Goal: Task Accomplishment & Management: Manage account settings

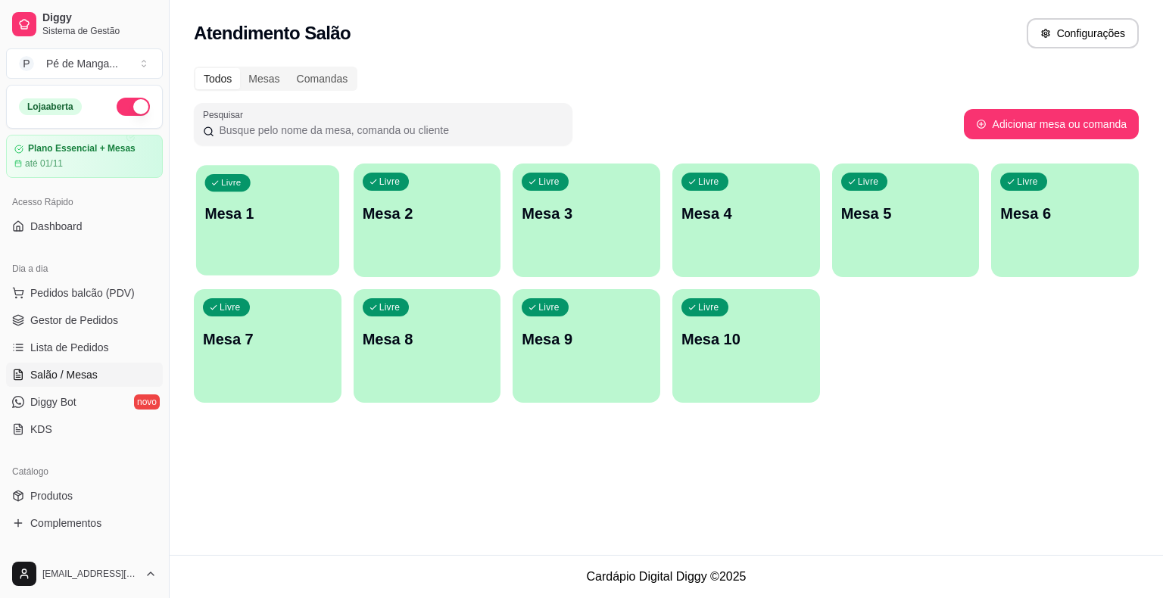
click at [307, 245] on div "Livre Mesa 1" at bounding box center [267, 211] width 143 height 92
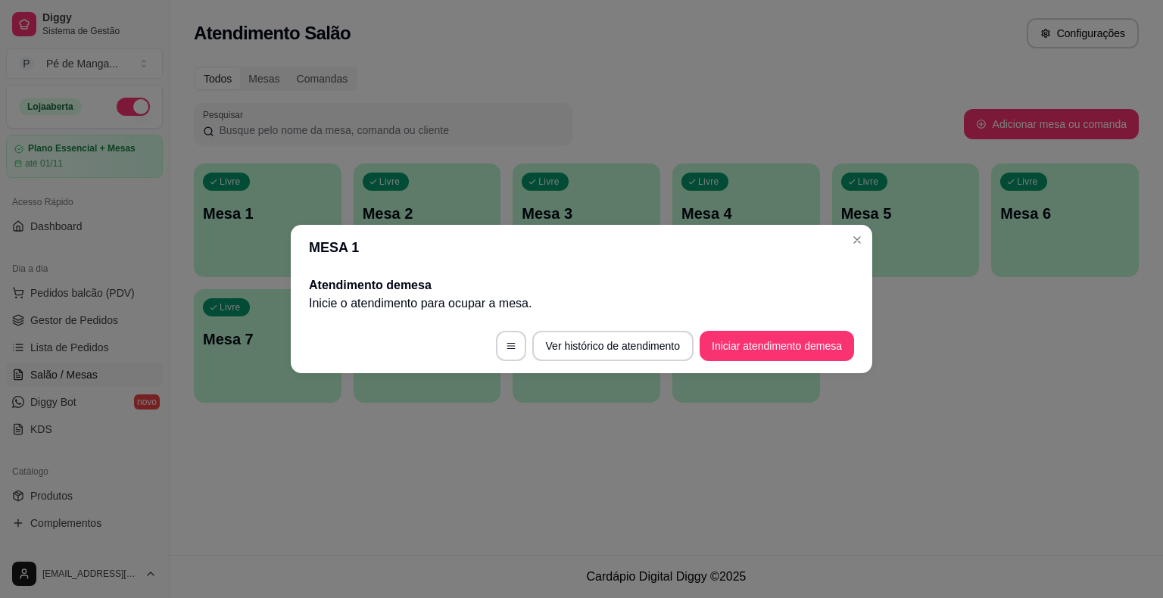
click at [789, 326] on footer "Ver histórico de atendimento Iniciar atendimento de mesa" at bounding box center [581, 346] width 581 height 55
click at [784, 335] on button "Iniciar atendimento de mesa" at bounding box center [777, 347] width 150 height 30
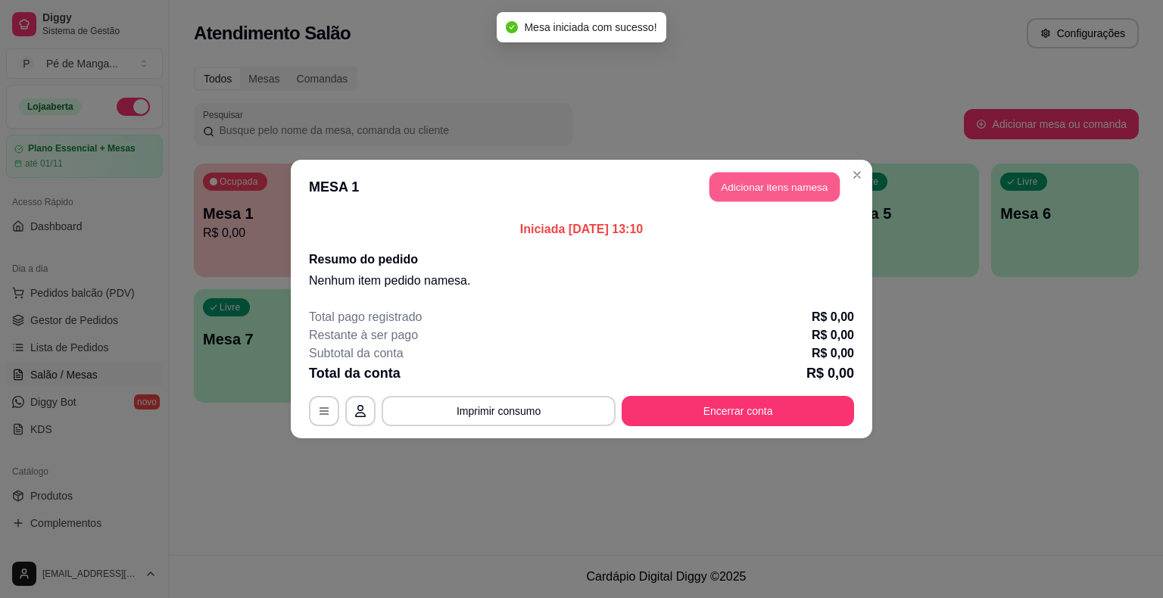
click at [740, 178] on button "Adicionar itens na mesa" at bounding box center [774, 188] width 130 height 30
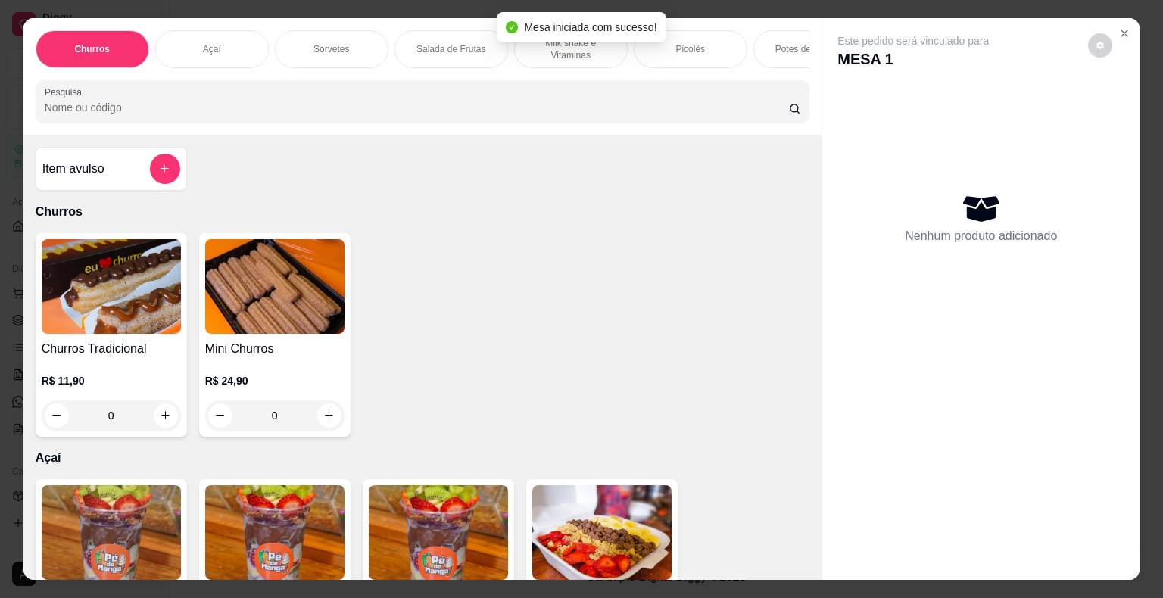
click at [666, 33] on div "Picolés" at bounding box center [691, 49] width 114 height 38
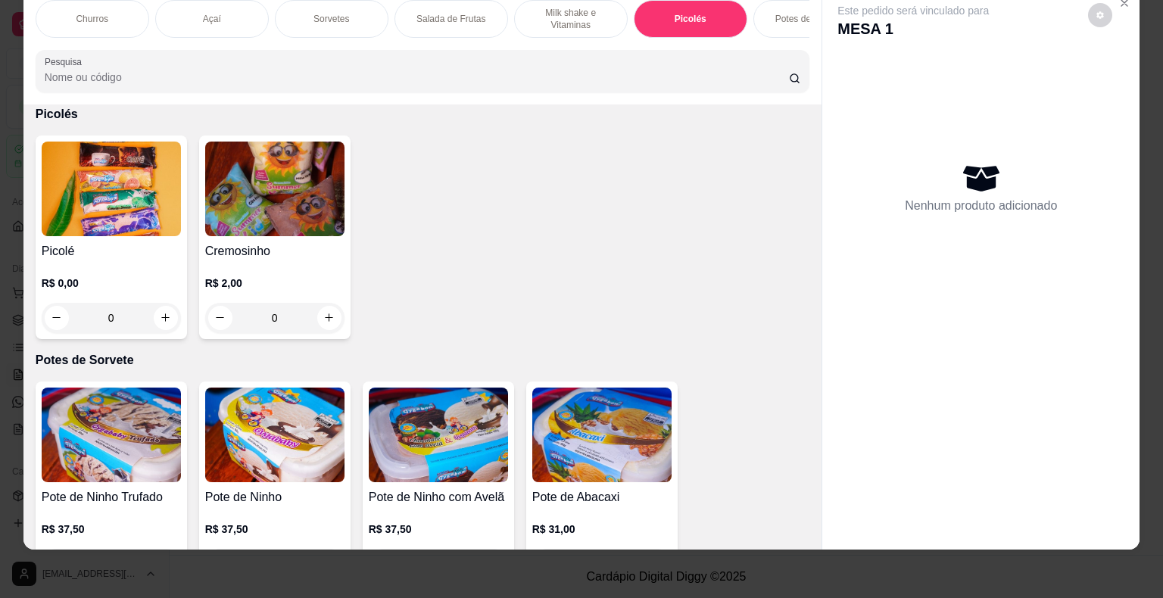
click at [159, 310] on div "0" at bounding box center [111, 318] width 139 height 30
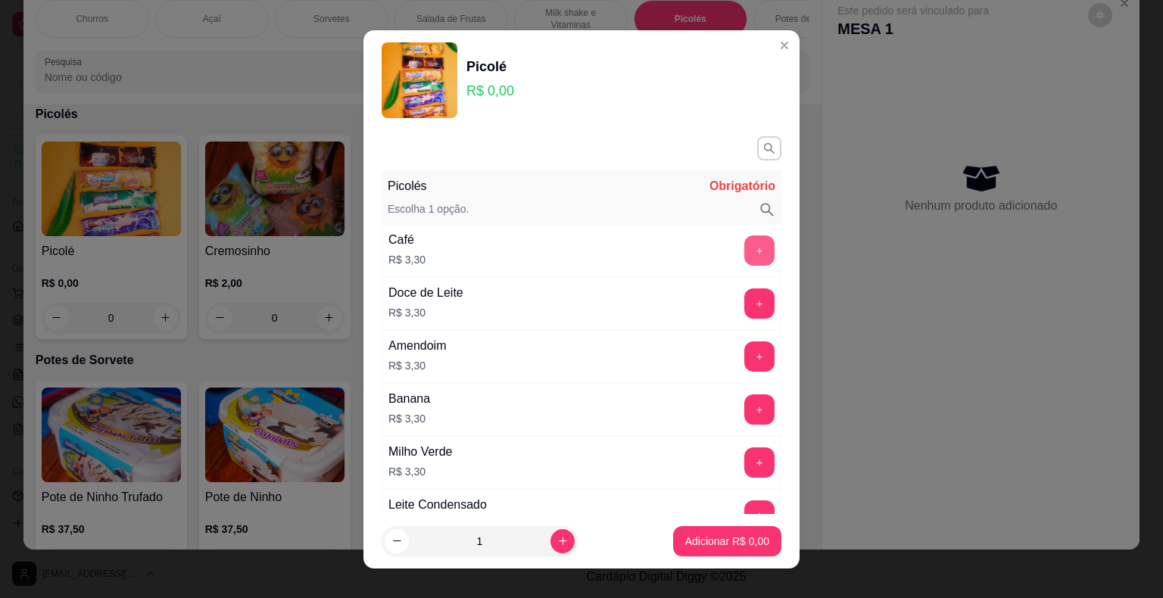
click at [744, 248] on button "+" at bounding box center [759, 250] width 30 height 30
click at [713, 531] on button "Adicionar R$ 3,30" at bounding box center [727, 541] width 105 height 30
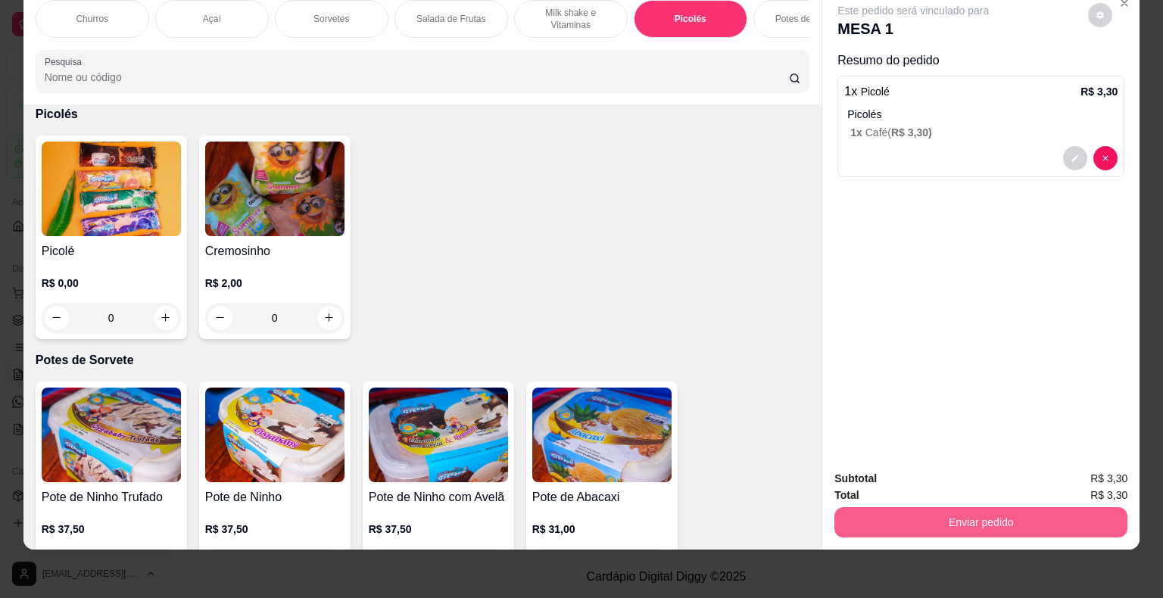
click at [1096, 510] on button "Enviar pedido" at bounding box center [980, 522] width 293 height 30
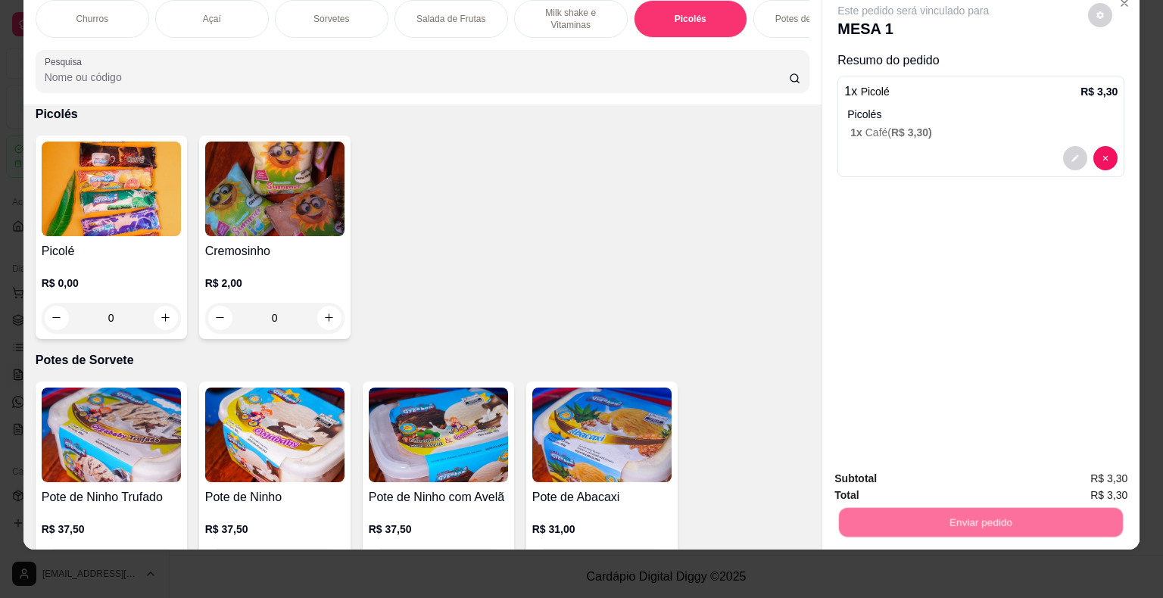
click at [1099, 466] on button "Enviar pedido" at bounding box center [1089, 474] width 86 height 29
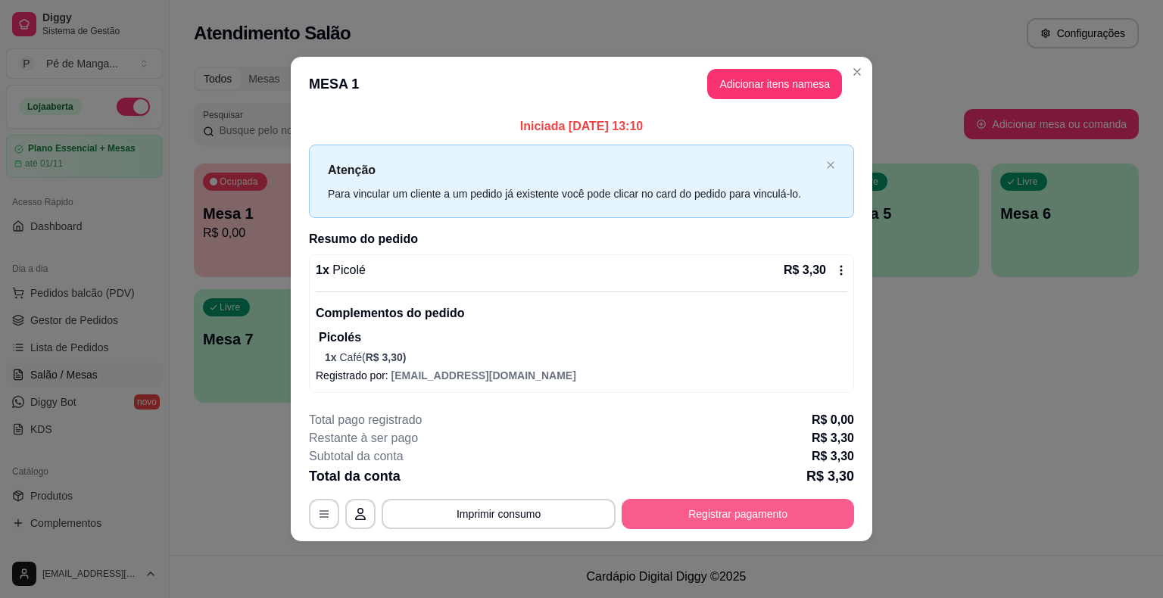
click at [703, 505] on button "Registrar pagamento" at bounding box center [738, 514] width 232 height 30
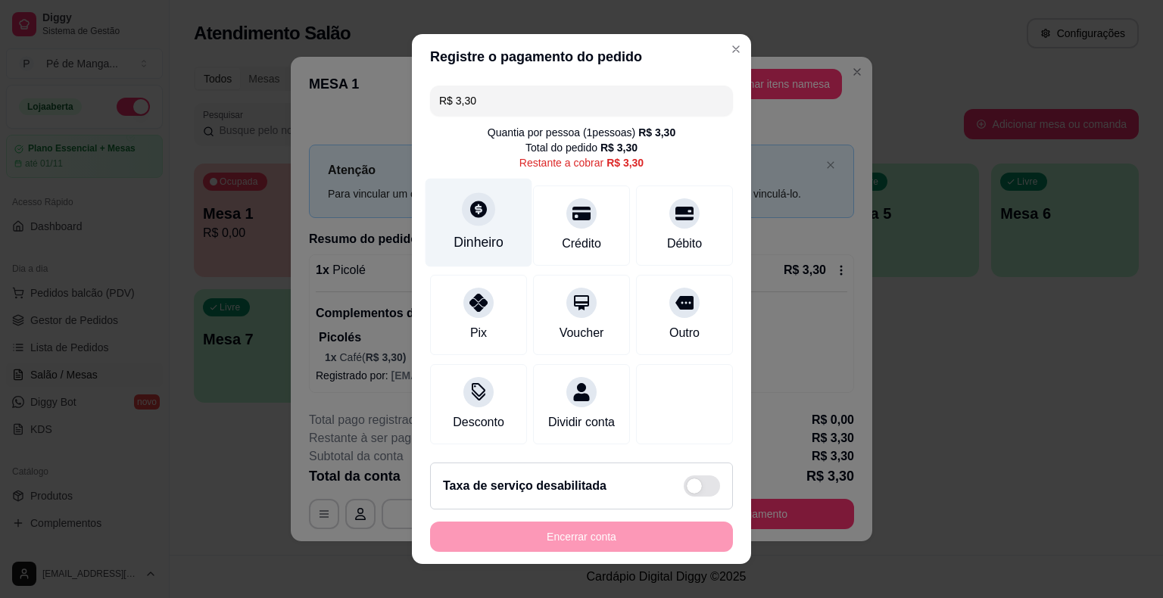
drag, startPoint x: 461, startPoint y: 223, endPoint x: 457, endPoint y: 232, distance: 10.2
click at [457, 232] on div "Dinheiro" at bounding box center [479, 223] width 107 height 89
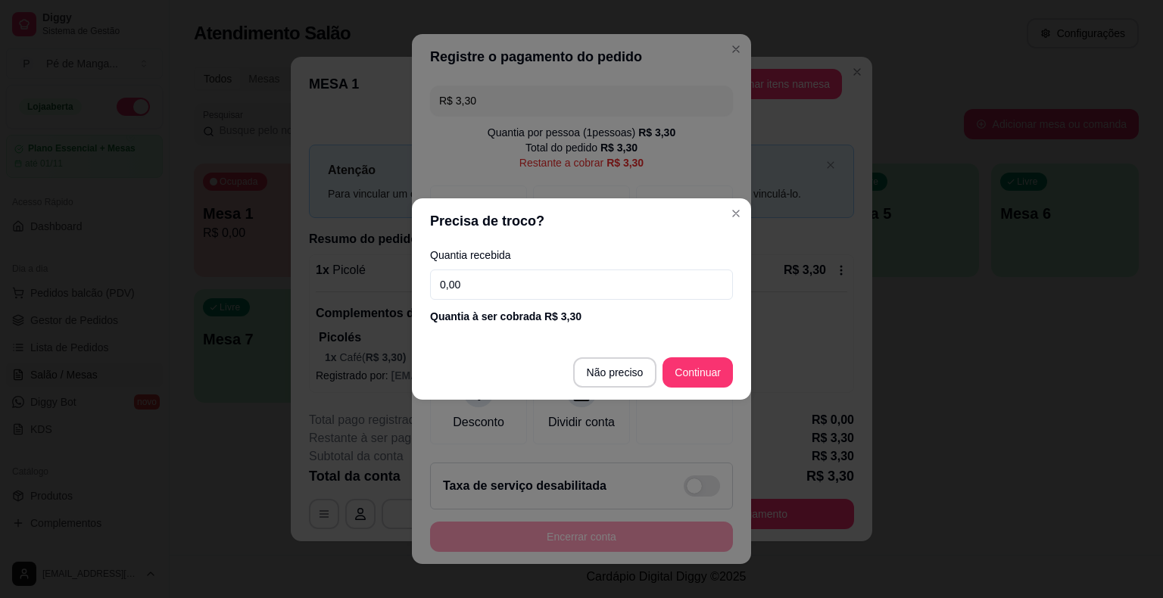
click at [550, 283] on input "0,00" at bounding box center [581, 285] width 303 height 30
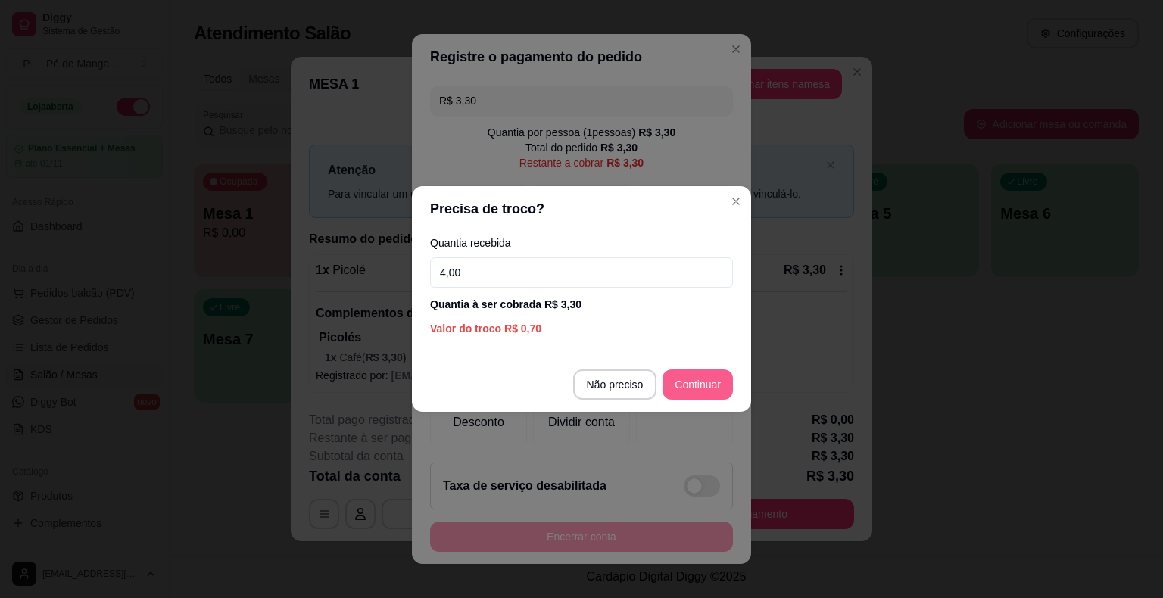
type input "4,00"
click at [712, 367] on footer "Não preciso Continuar" at bounding box center [581, 384] width 339 height 55
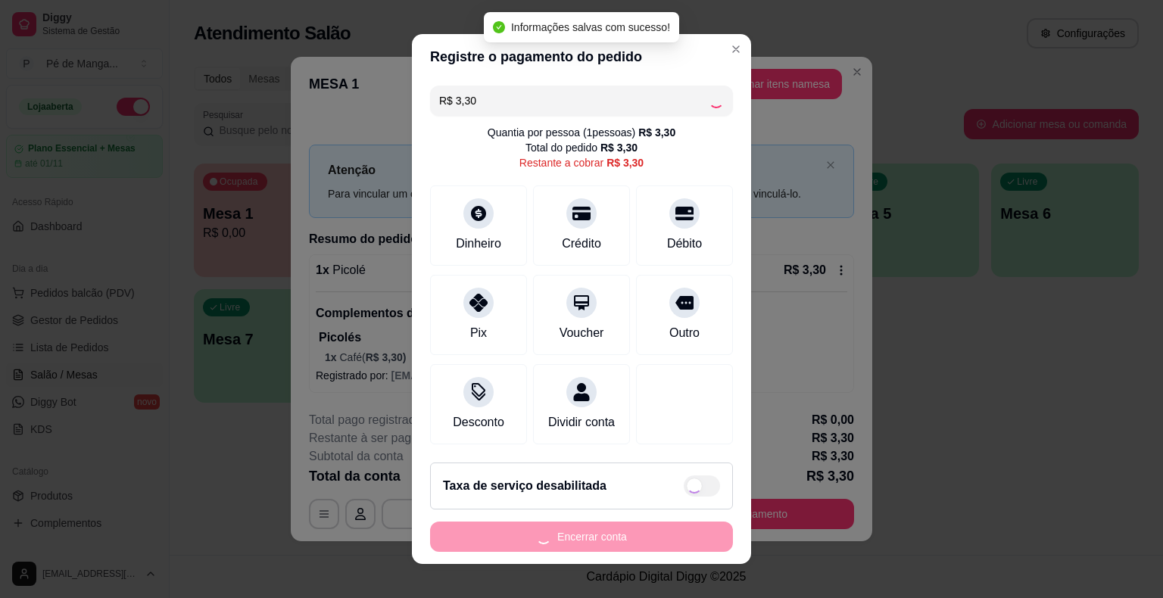
type input "R$ 0,00"
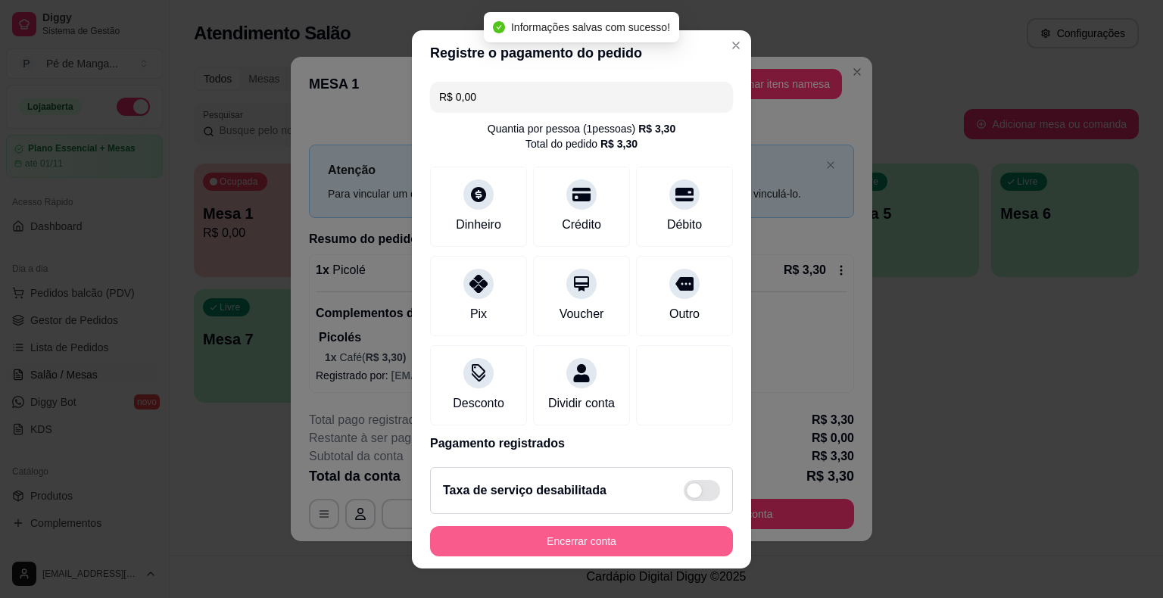
click at [557, 533] on button "Encerrar conta" at bounding box center [581, 541] width 303 height 30
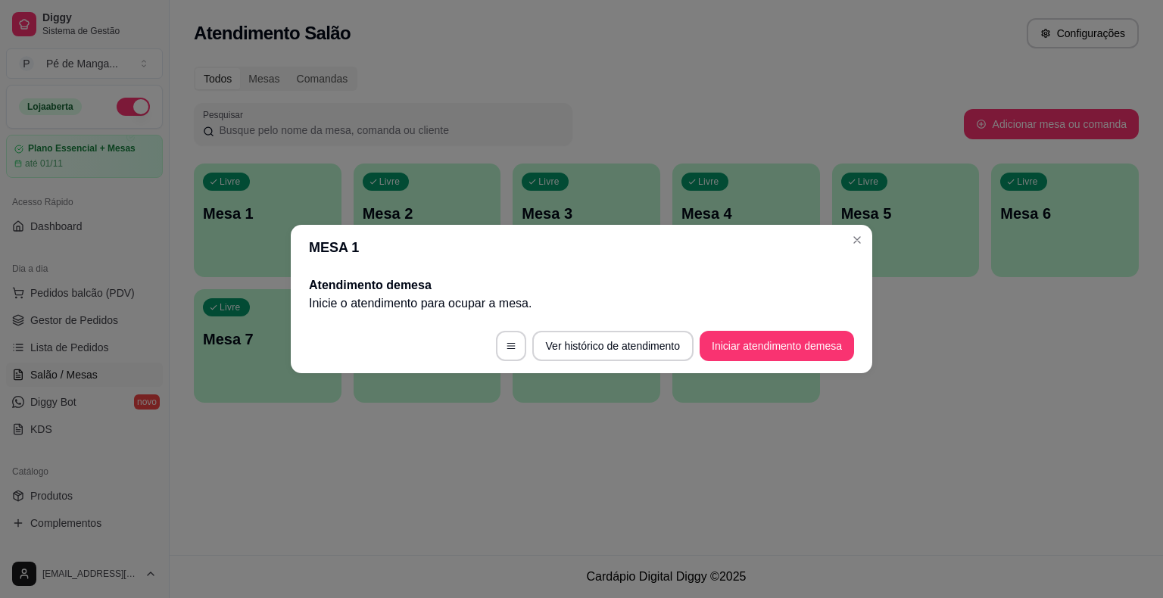
click at [829, 235] on header "MESA 1" at bounding box center [581, 247] width 581 height 45
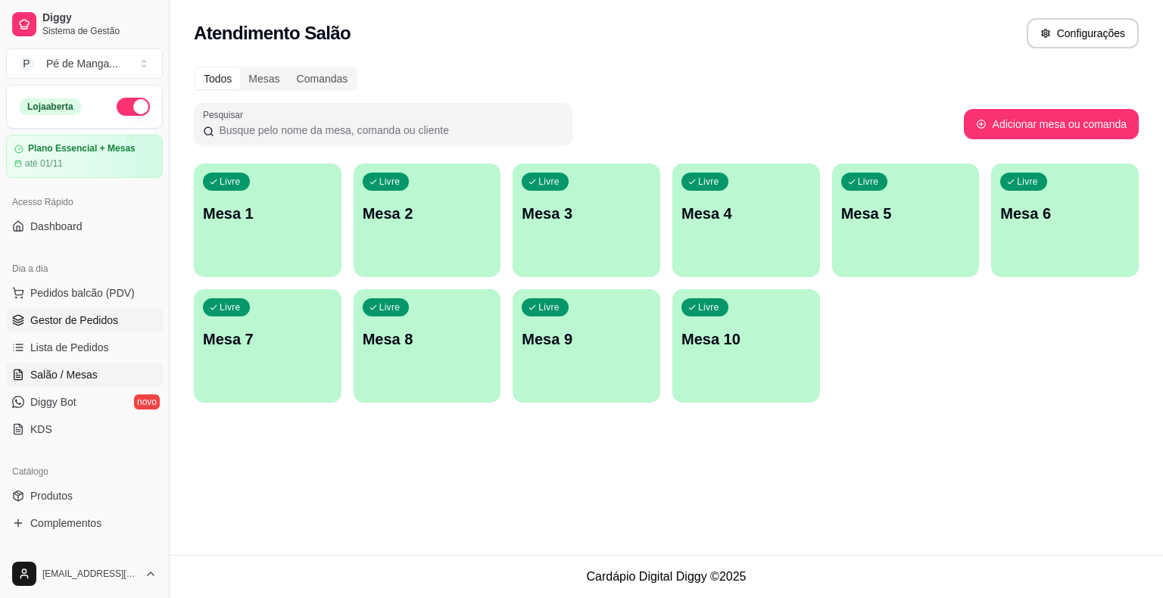
click at [83, 317] on span "Gestor de Pedidos" at bounding box center [74, 320] width 88 height 15
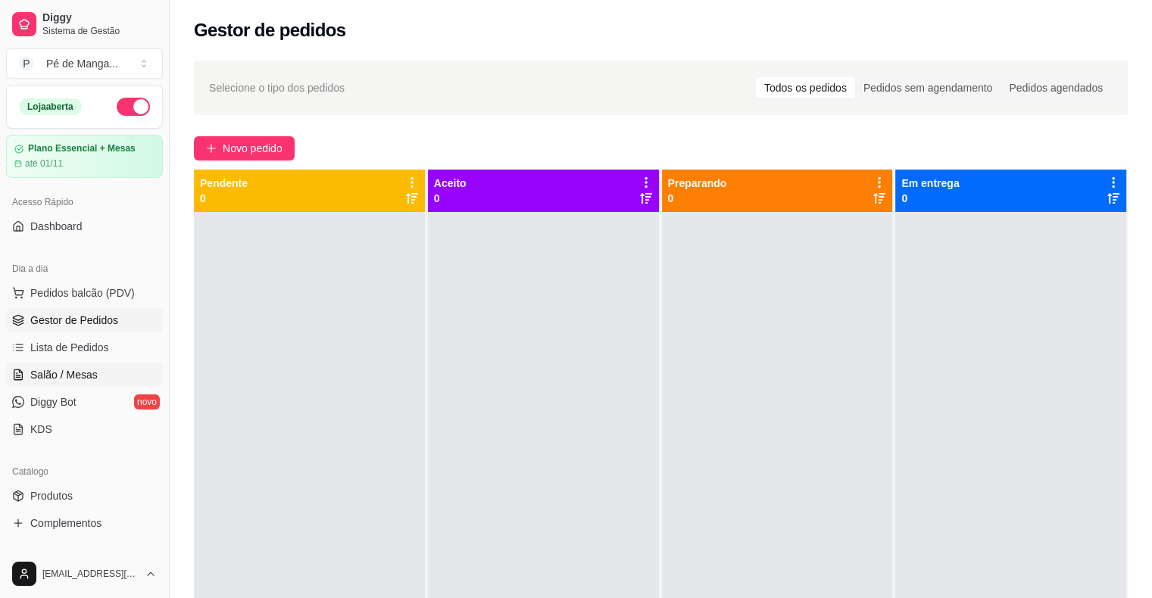
click at [104, 366] on link "Salão / Mesas" at bounding box center [84, 375] width 157 height 24
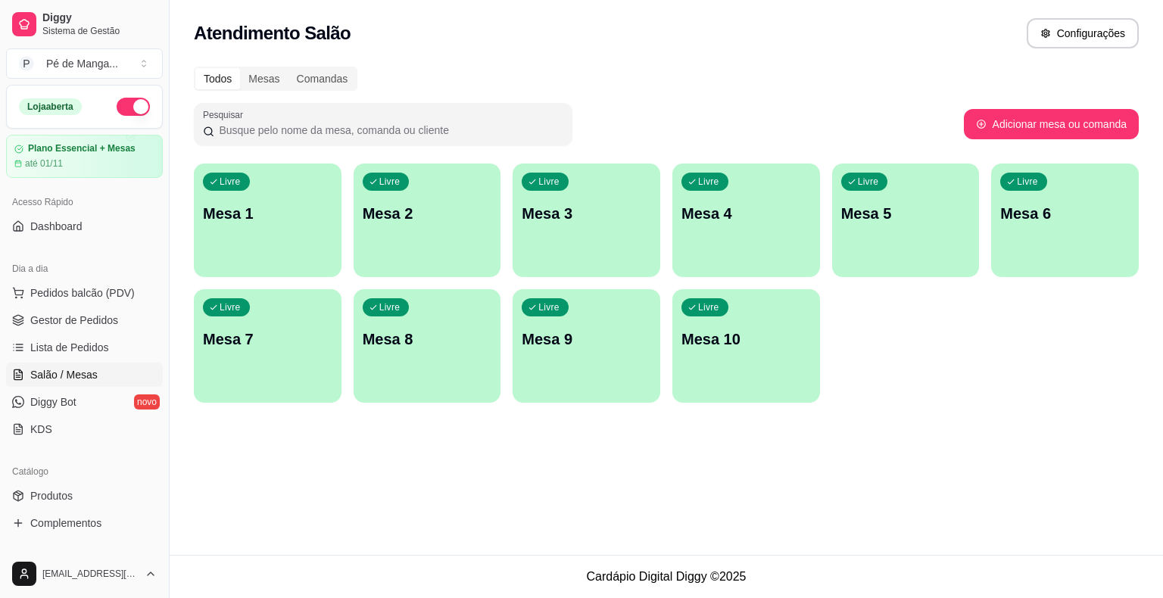
click at [284, 213] on p "Mesa 1" at bounding box center [267, 213] width 129 height 21
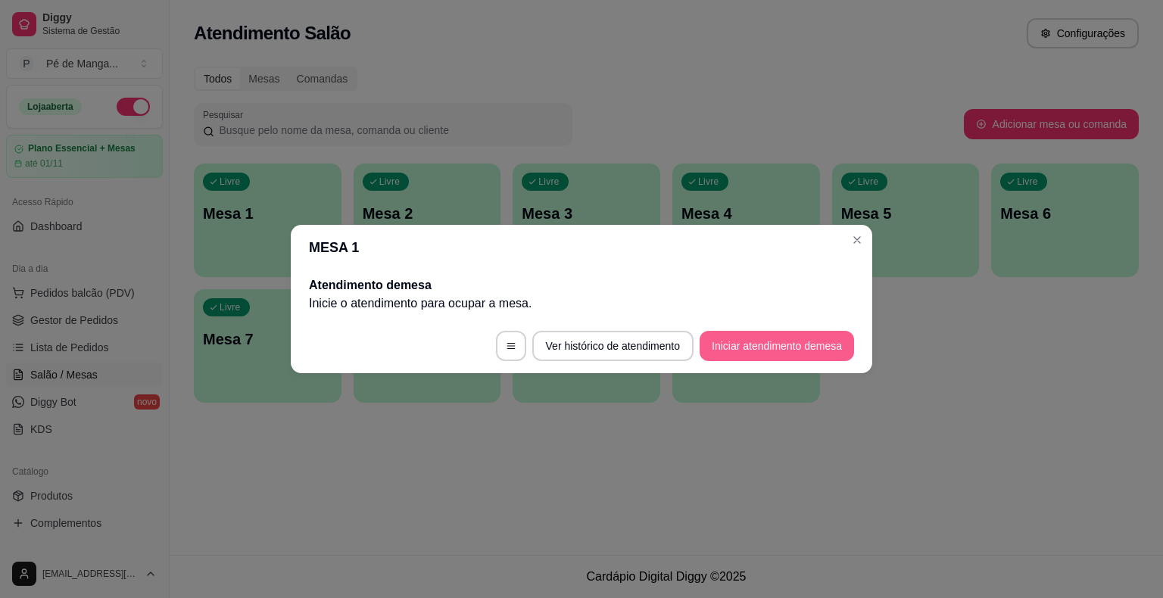
click at [826, 350] on button "Iniciar atendimento de mesa" at bounding box center [777, 346] width 154 height 30
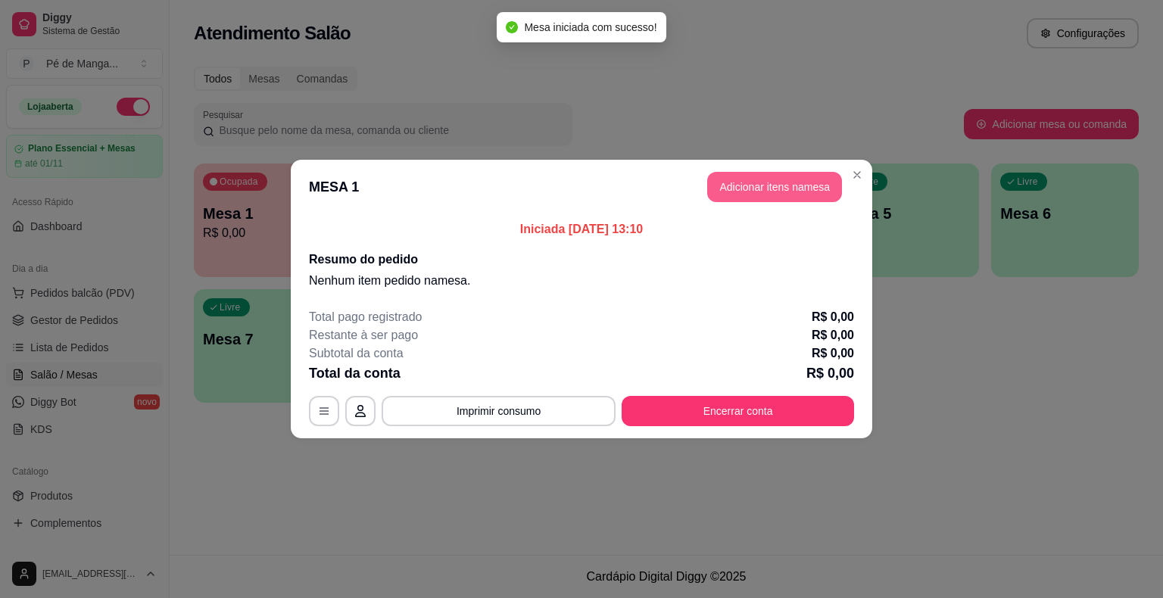
click at [787, 185] on button "Adicionar itens na mesa" at bounding box center [774, 187] width 135 height 30
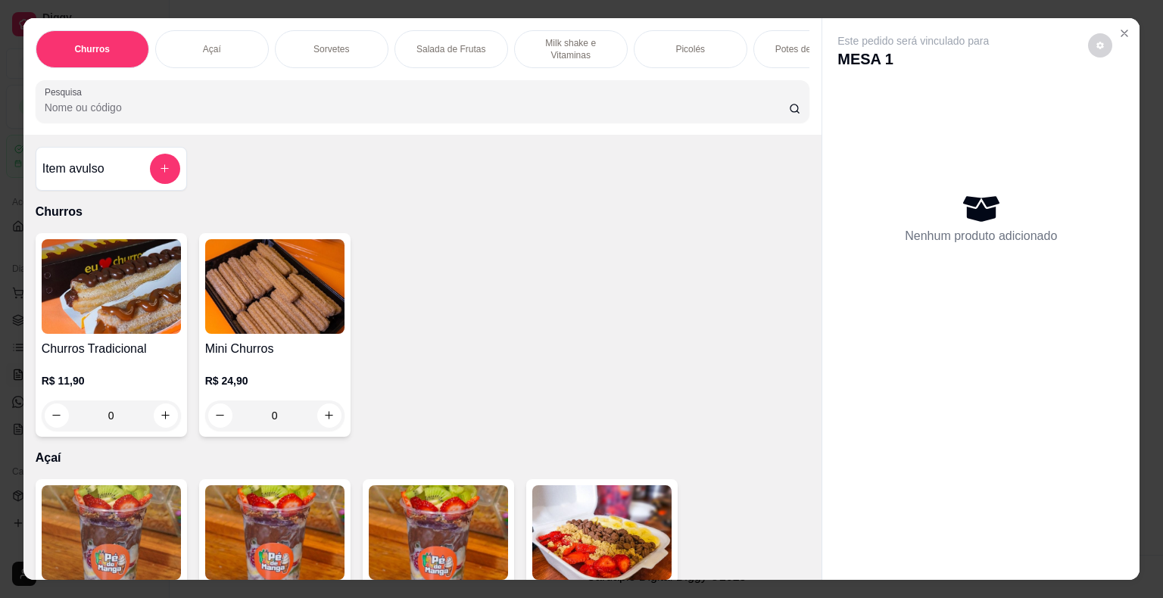
drag, startPoint x: 323, startPoint y: 46, endPoint x: 310, endPoint y: 56, distance: 16.2
click at [323, 45] on p "Sorvetes" at bounding box center [331, 49] width 36 height 12
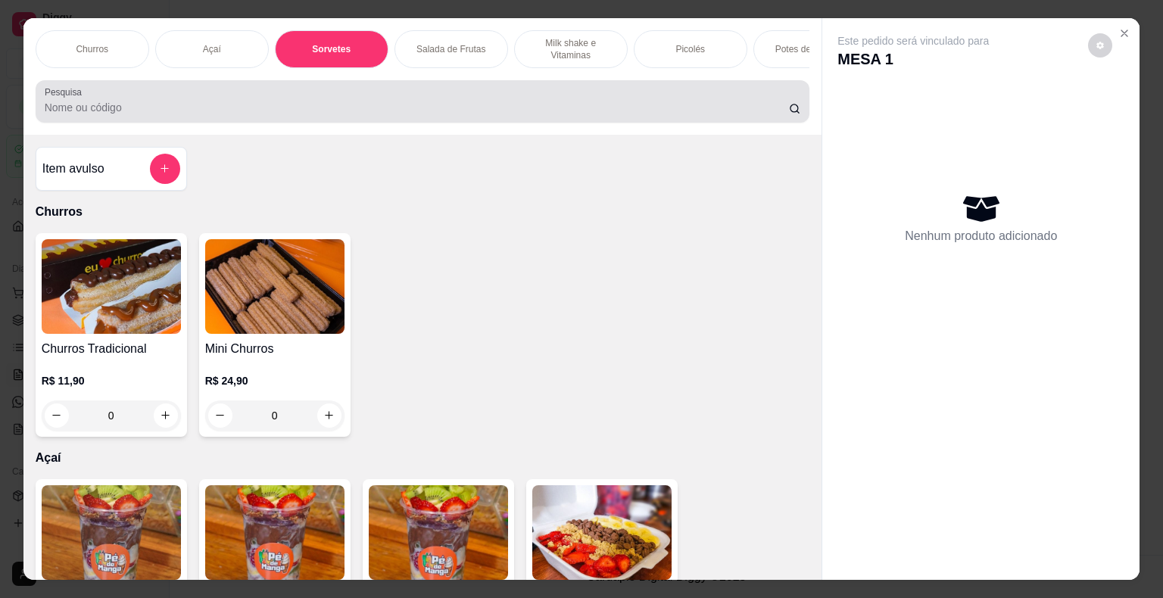
scroll to position [36, 0]
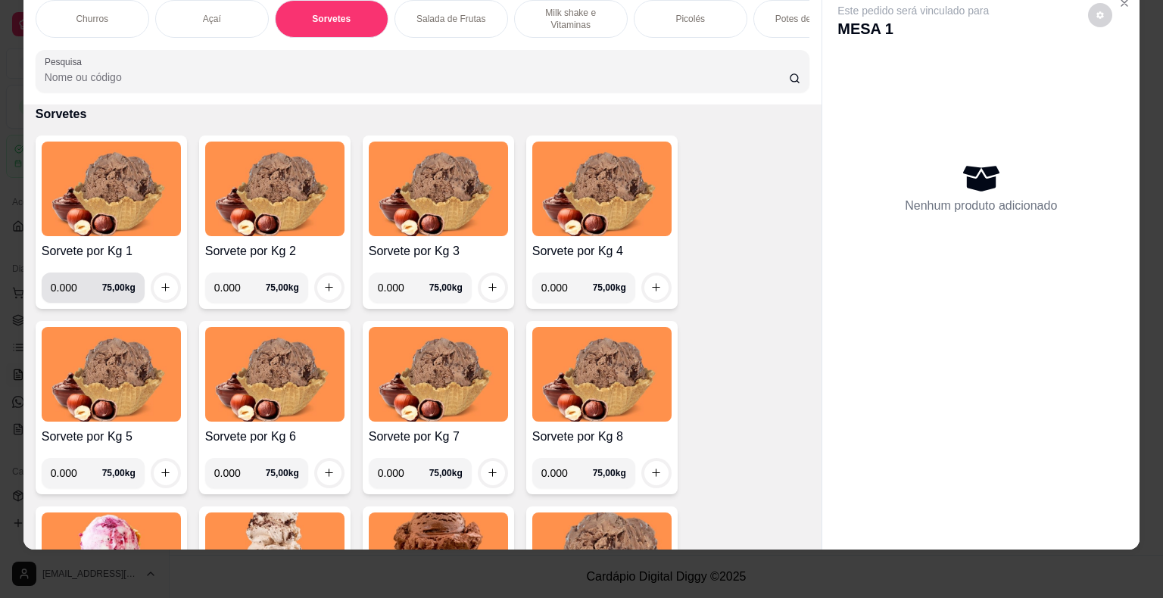
click at [73, 287] on input "0.000" at bounding box center [76, 288] width 51 height 30
type input "0.168"
click at [161, 284] on icon "increase-product-quantity" at bounding box center [165, 287] width 11 height 11
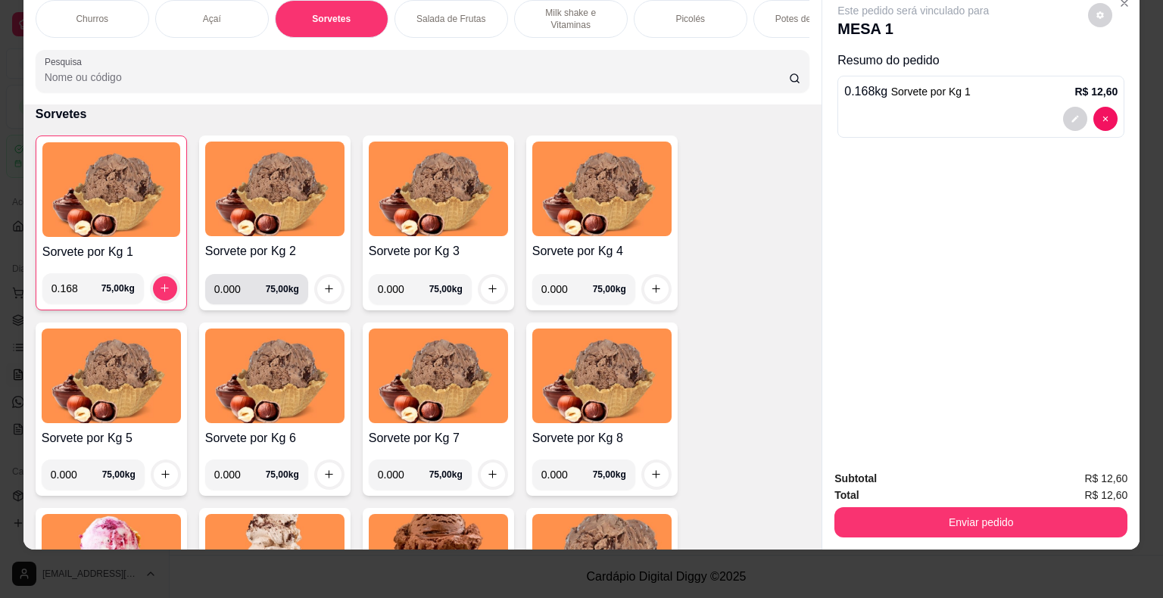
click at [232, 282] on input "0.000" at bounding box center [239, 289] width 51 height 30
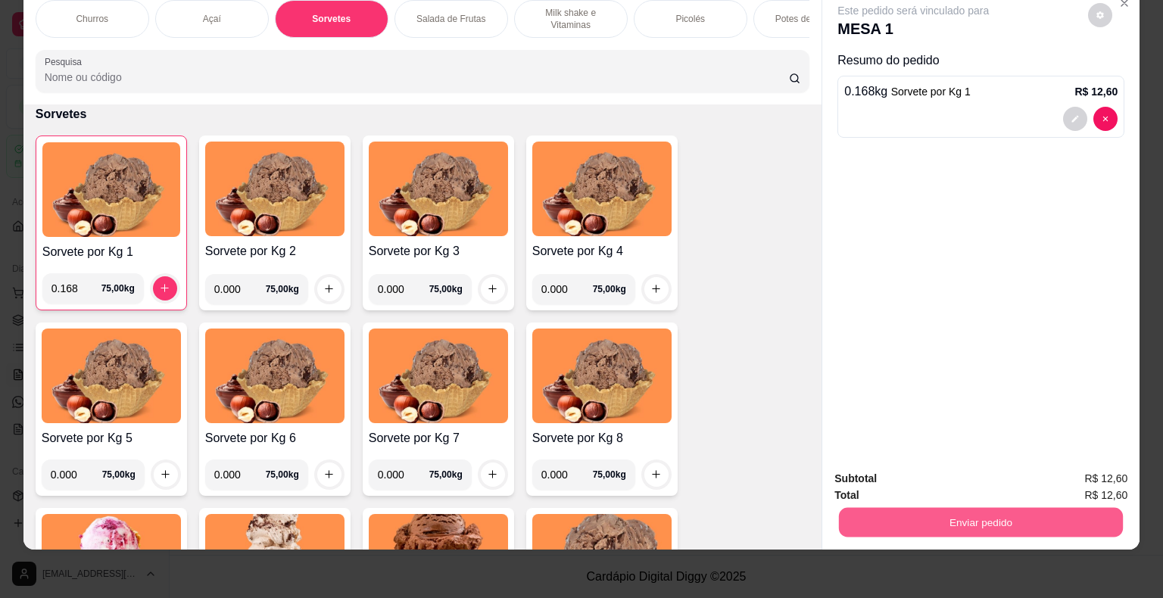
click at [964, 508] on button "Enviar pedido" at bounding box center [981, 523] width 284 height 30
click at [1080, 476] on button "Enviar pedido" at bounding box center [1089, 474] width 86 height 29
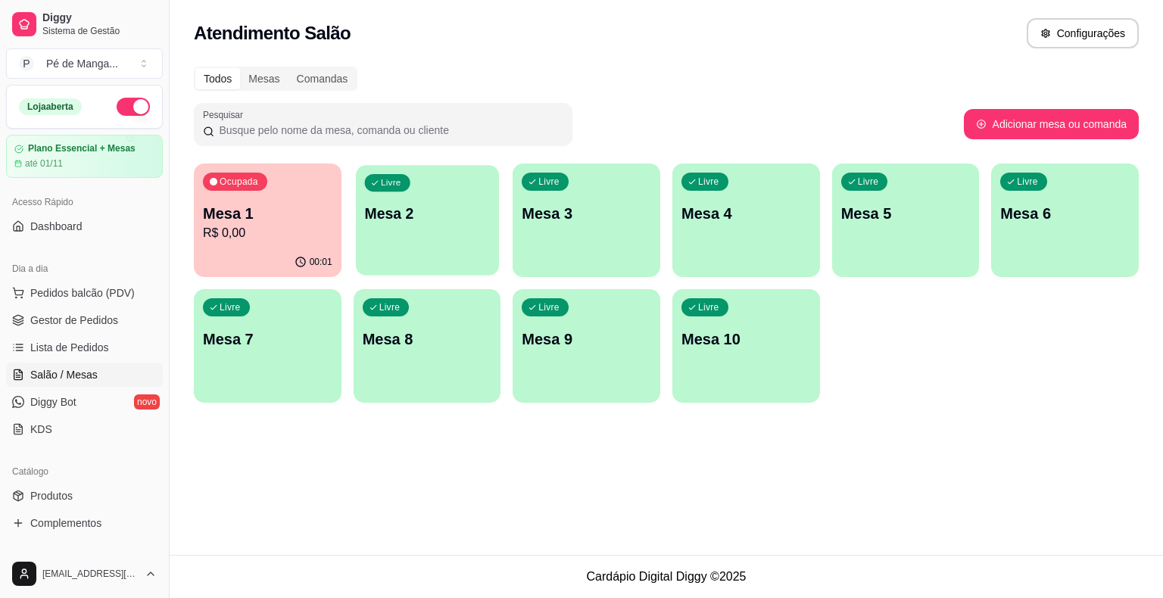
click at [424, 252] on div "Livre Mesa 2" at bounding box center [427, 211] width 143 height 92
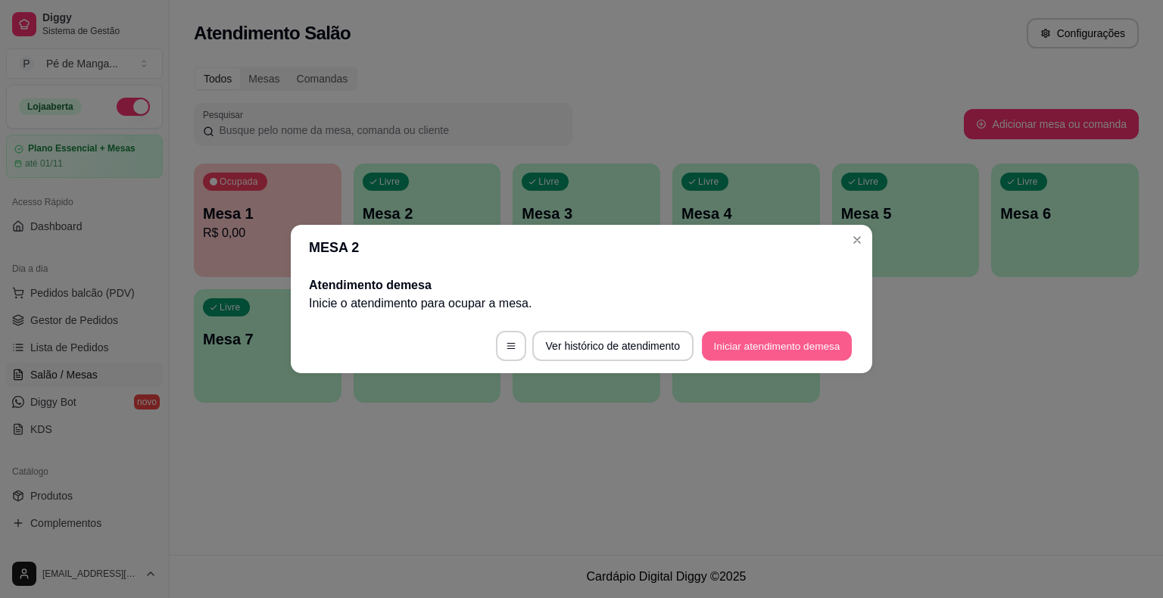
click at [775, 356] on button "Iniciar atendimento de mesa" at bounding box center [777, 347] width 150 height 30
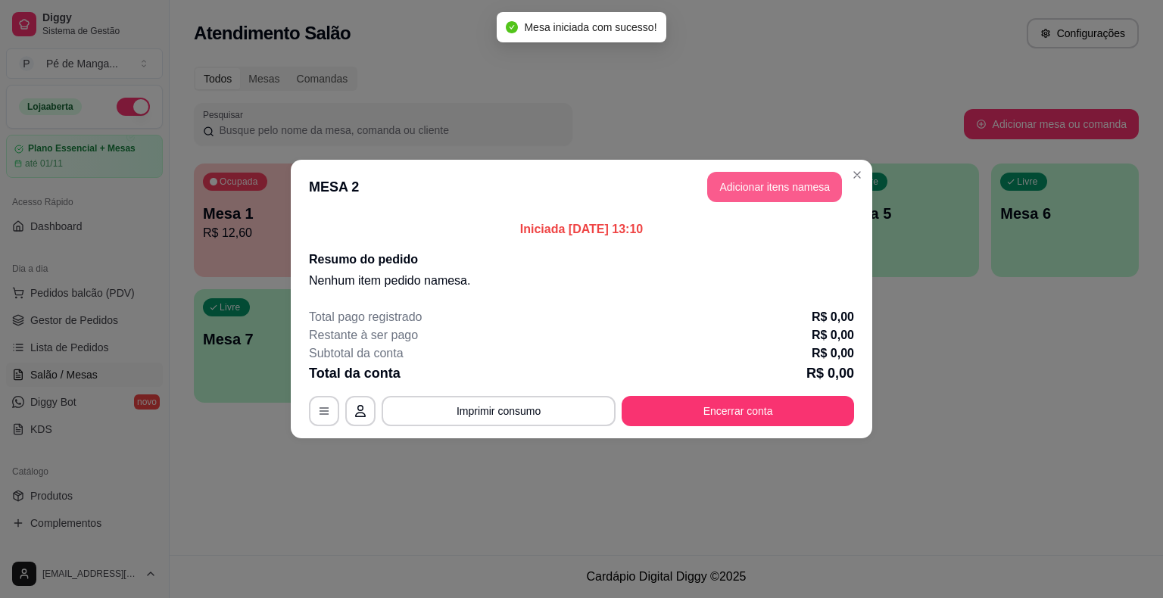
click at [793, 195] on button "Adicionar itens na mesa" at bounding box center [774, 187] width 135 height 30
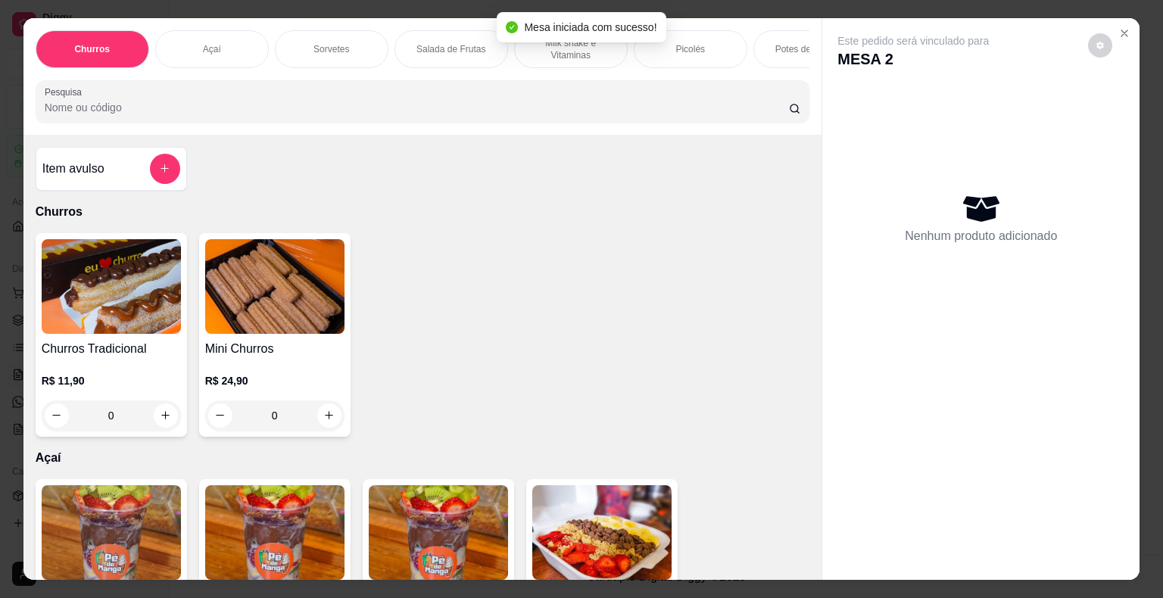
click at [313, 48] on p "Sorvetes" at bounding box center [331, 49] width 36 height 12
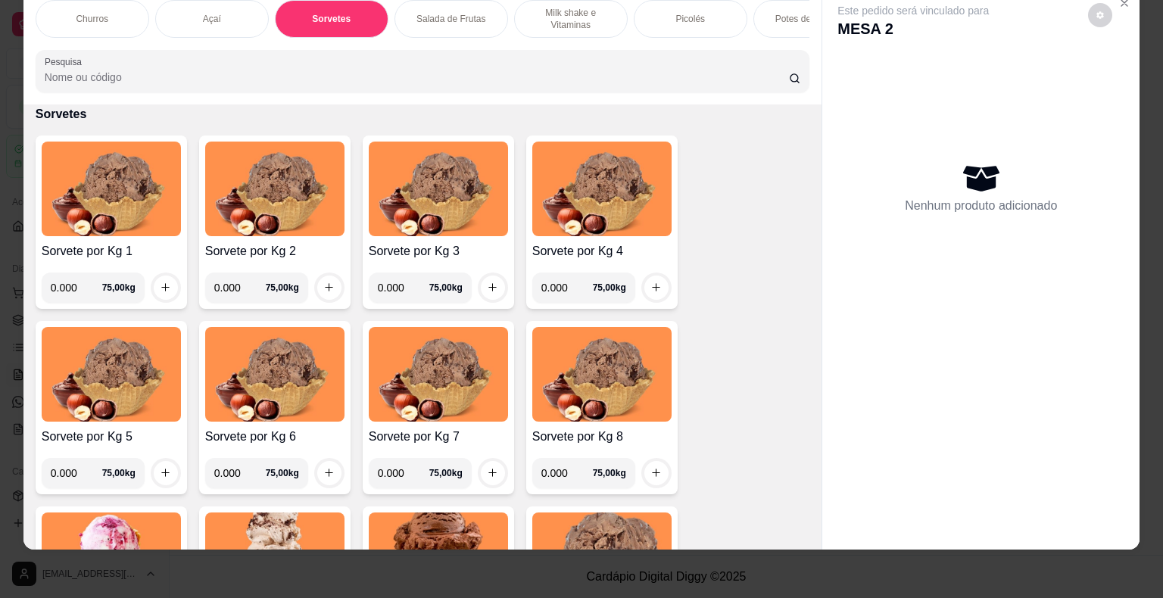
click at [70, 281] on input "0.000" at bounding box center [76, 288] width 51 height 30
type input "0.048"
click at [154, 288] on button "increase-product-quantity" at bounding box center [166, 288] width 24 height 24
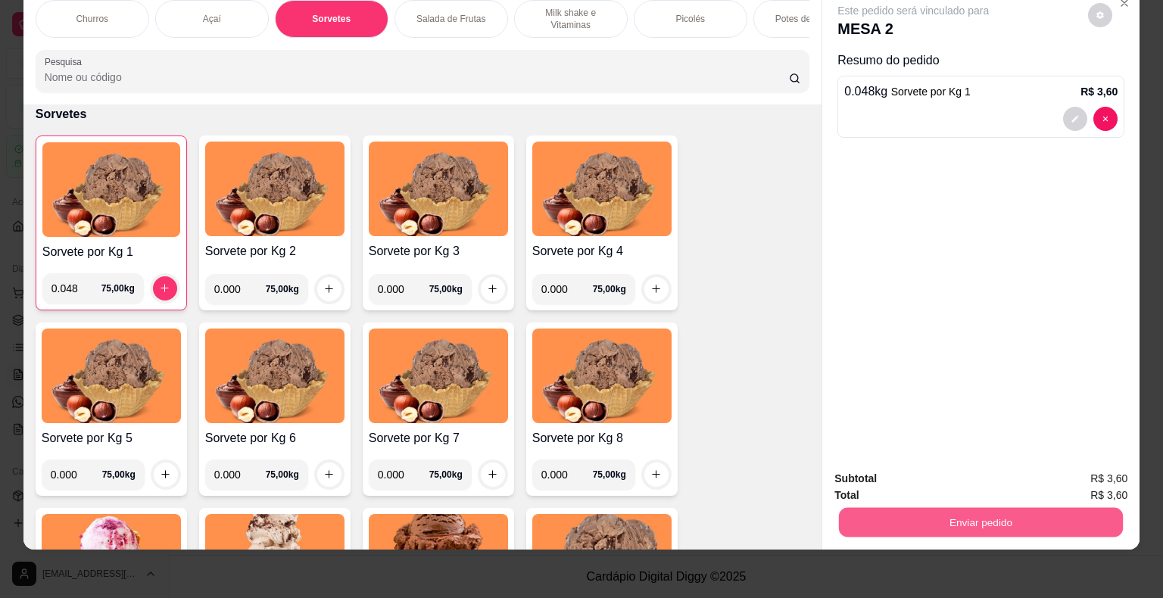
click at [981, 519] on button "Enviar pedido" at bounding box center [981, 523] width 284 height 30
click at [1099, 471] on button "Enviar pedido" at bounding box center [1087, 474] width 83 height 28
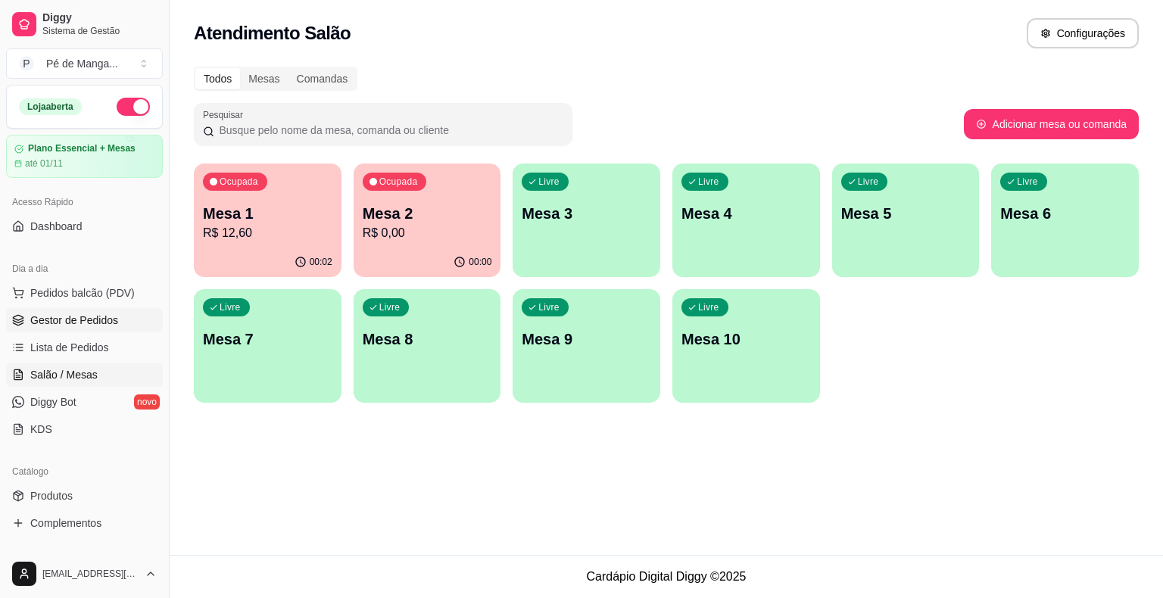
click at [101, 320] on span "Gestor de Pedidos" at bounding box center [74, 320] width 88 height 15
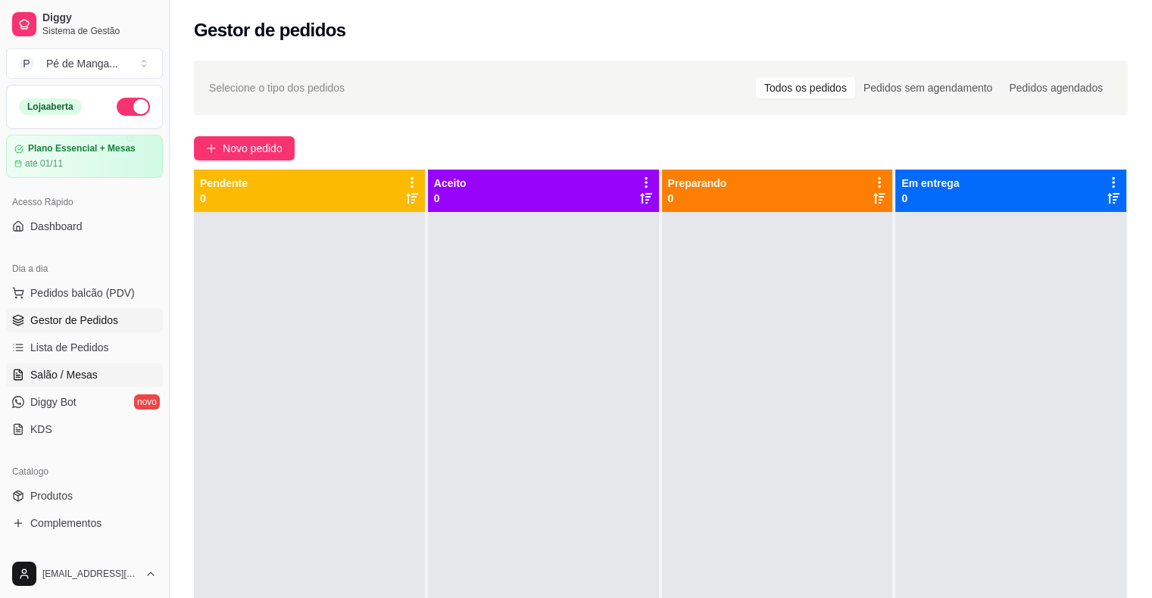
click at [90, 373] on span "Salão / Mesas" at bounding box center [63, 374] width 67 height 15
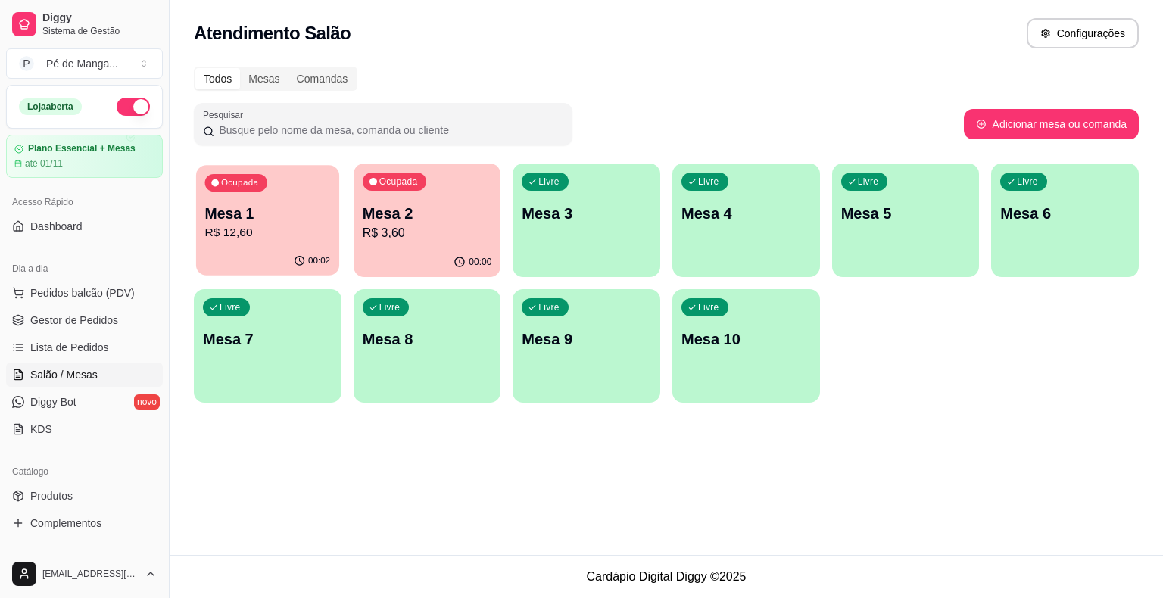
click at [248, 232] on div "Ocupada Mesa 1 R$ 12,60" at bounding box center [267, 206] width 143 height 82
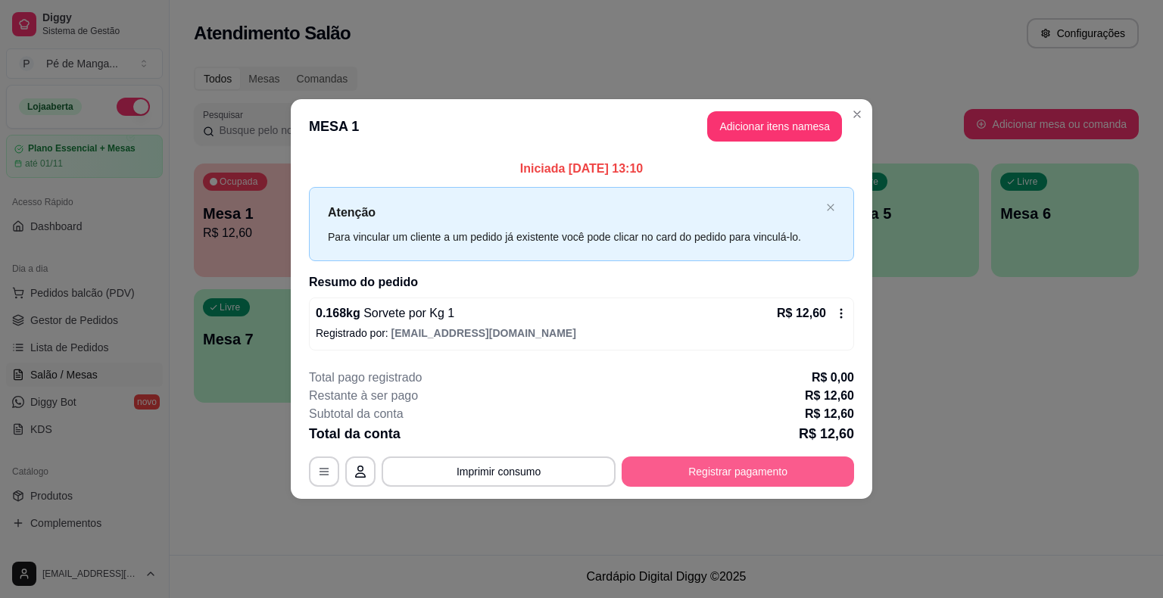
click at [747, 470] on button "Registrar pagamento" at bounding box center [738, 472] width 232 height 30
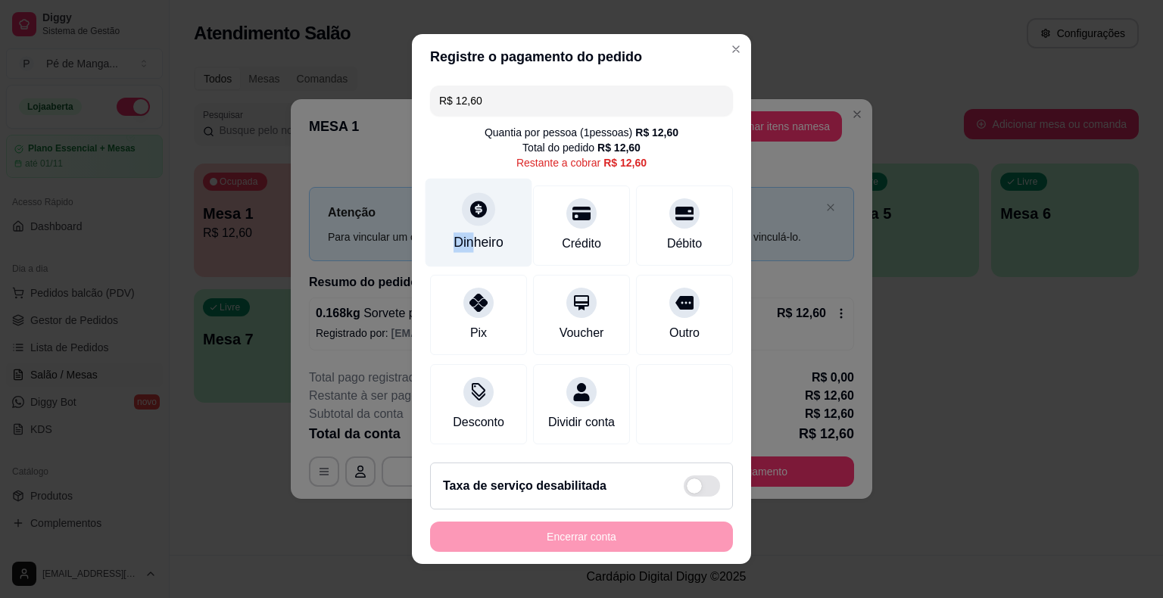
click at [463, 226] on div "Dinheiro" at bounding box center [479, 223] width 107 height 89
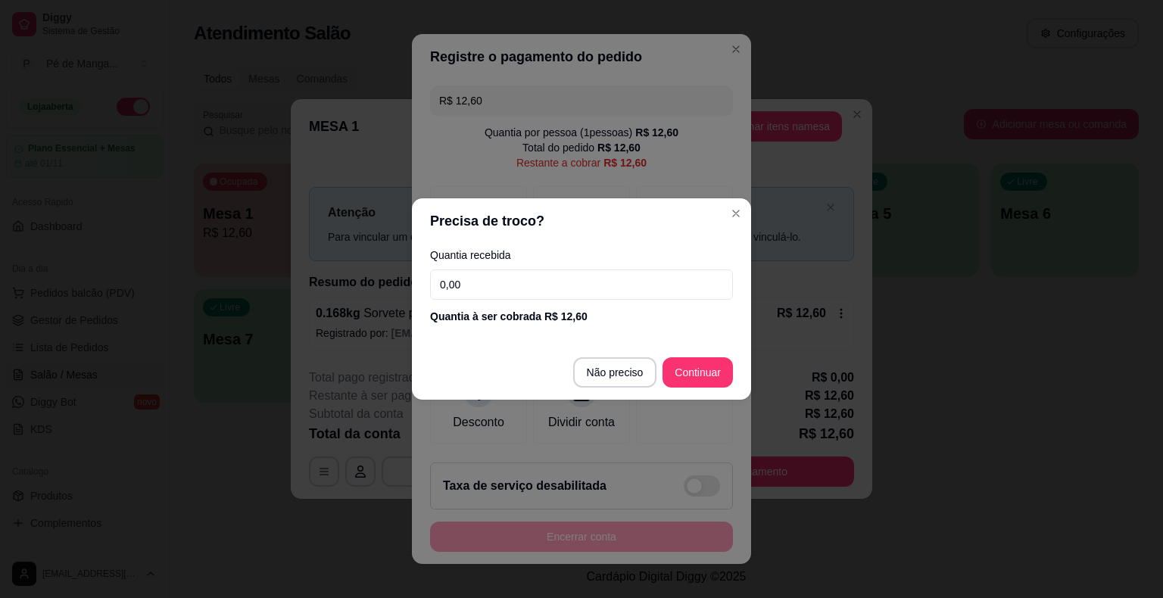
click at [482, 288] on input "0,00" at bounding box center [581, 285] width 303 height 30
type input "12,60"
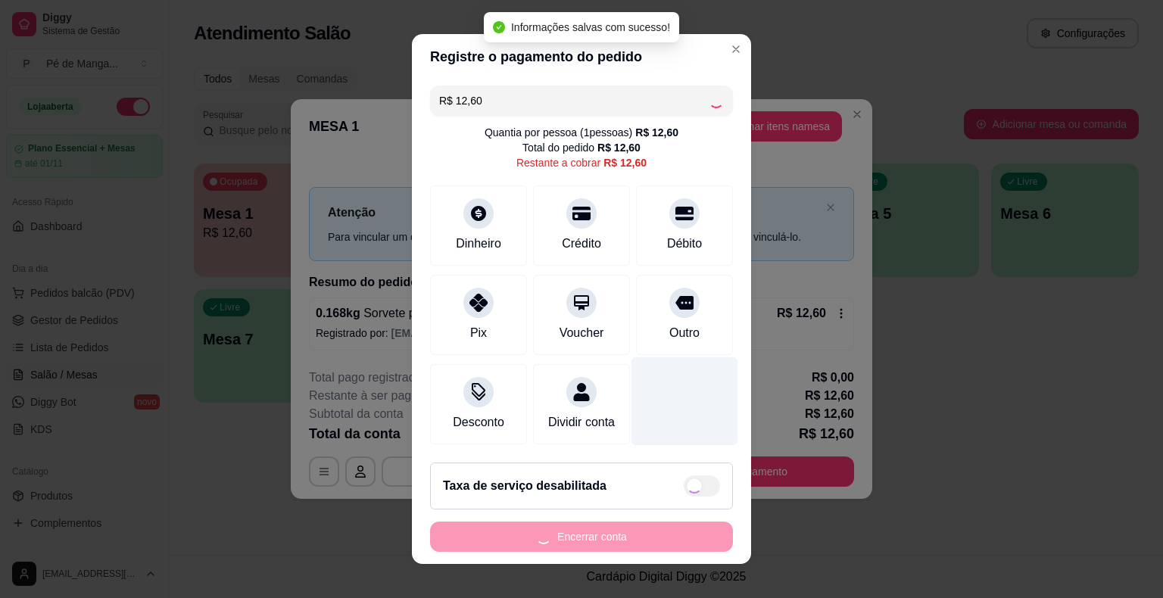
type input "R$ 0,00"
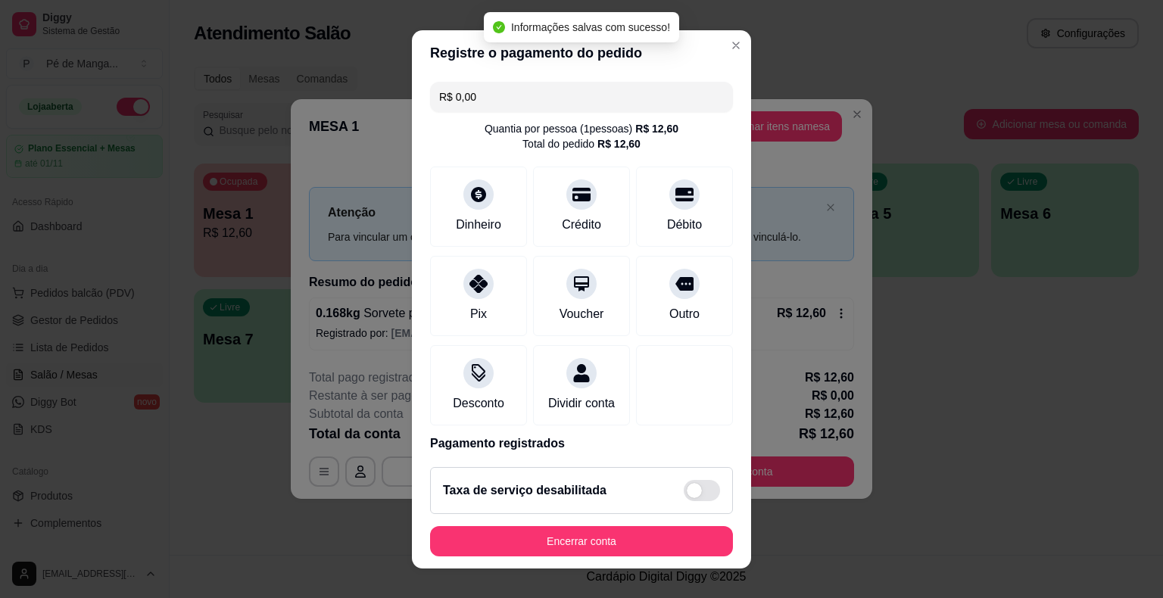
click at [594, 528] on footer "Taxa de serviço desabilitada Encerrar conta" at bounding box center [581, 512] width 339 height 114
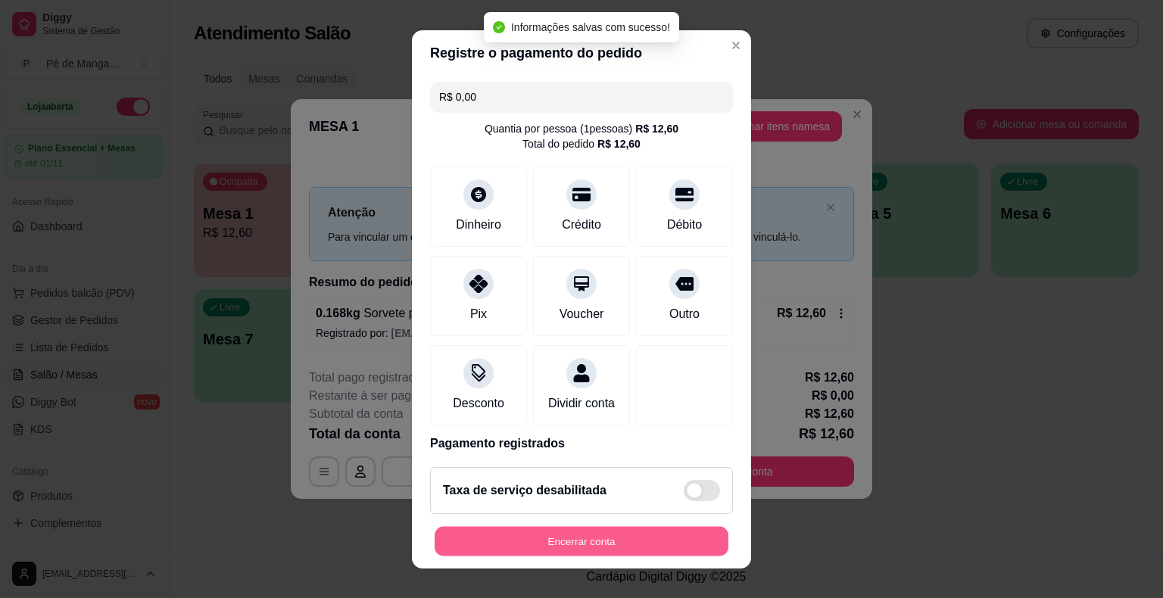
click at [584, 540] on button "Encerrar conta" at bounding box center [582, 541] width 294 height 30
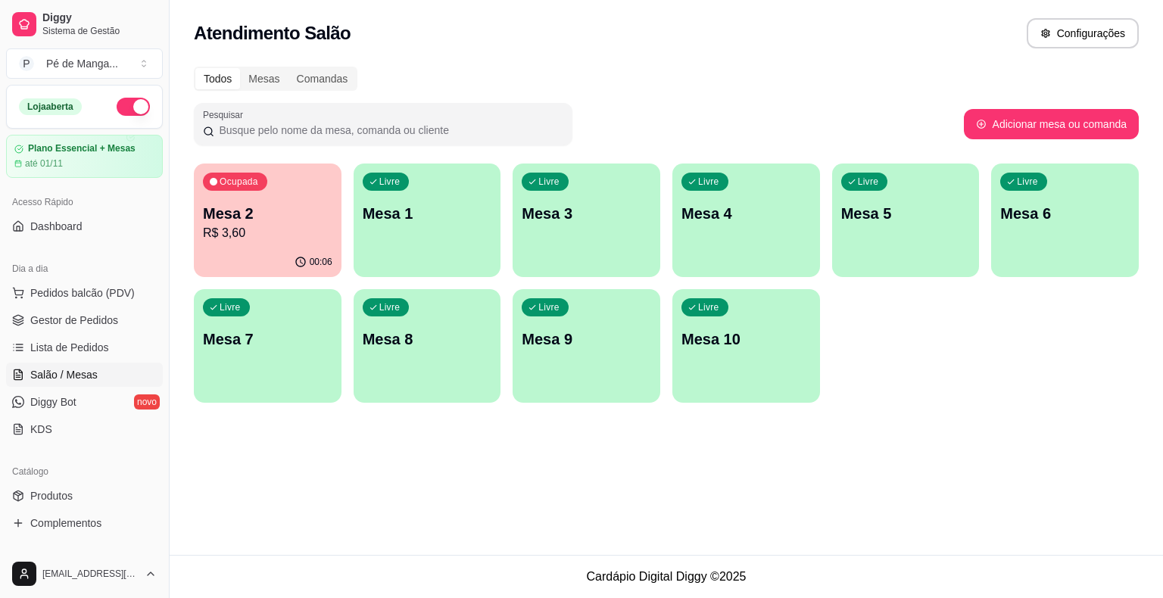
click at [322, 240] on p "R$ 3,60" at bounding box center [267, 233] width 129 height 18
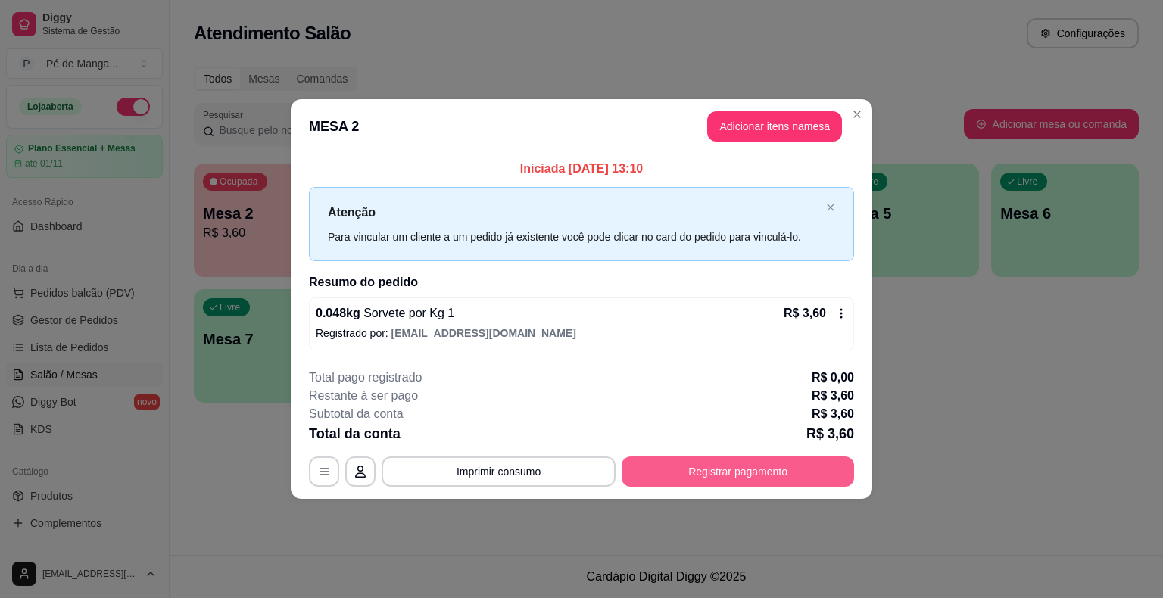
click at [687, 474] on button "Registrar pagamento" at bounding box center [738, 472] width 232 height 30
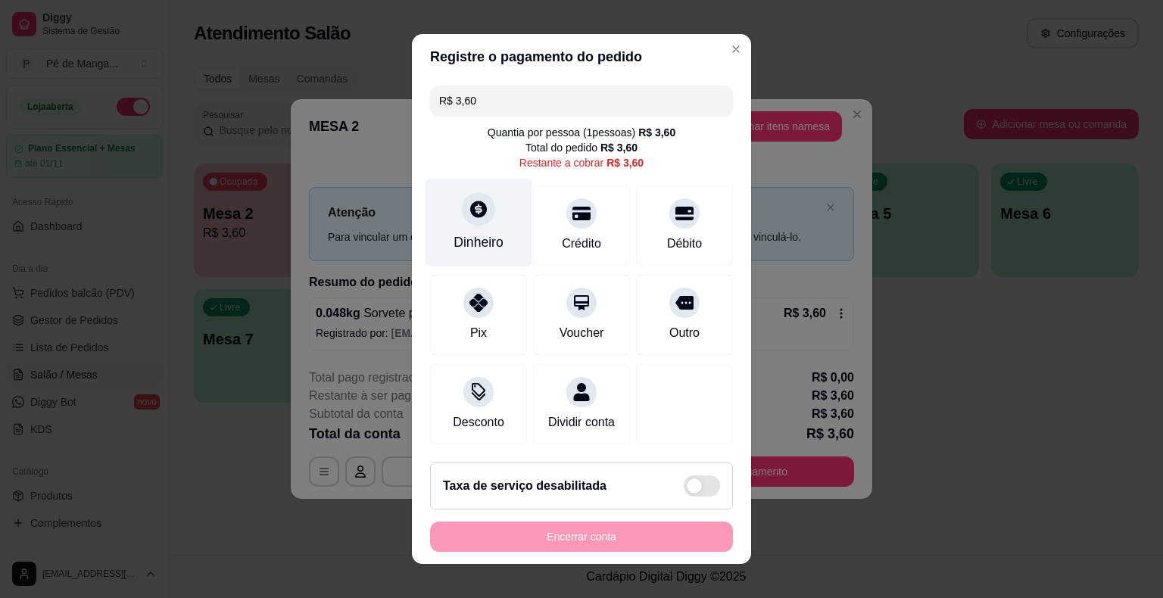
drag, startPoint x: 482, startPoint y: 219, endPoint x: 466, endPoint y: 221, distance: 16.1
click at [466, 221] on div at bounding box center [478, 208] width 33 height 33
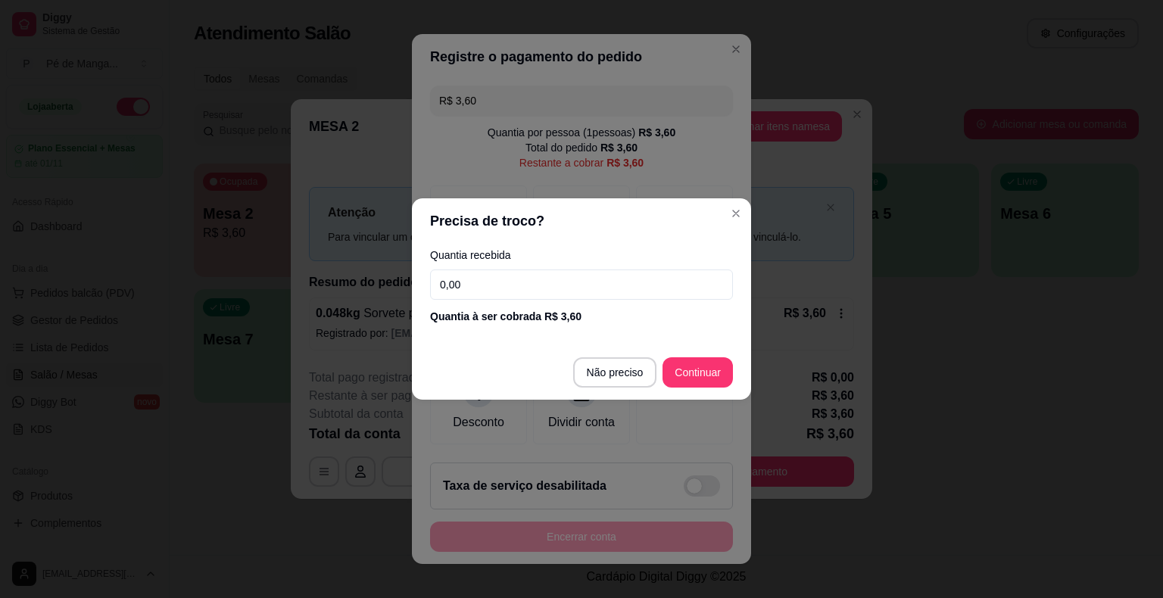
click at [523, 292] on input "0,00" at bounding box center [581, 285] width 303 height 30
type input "3,60"
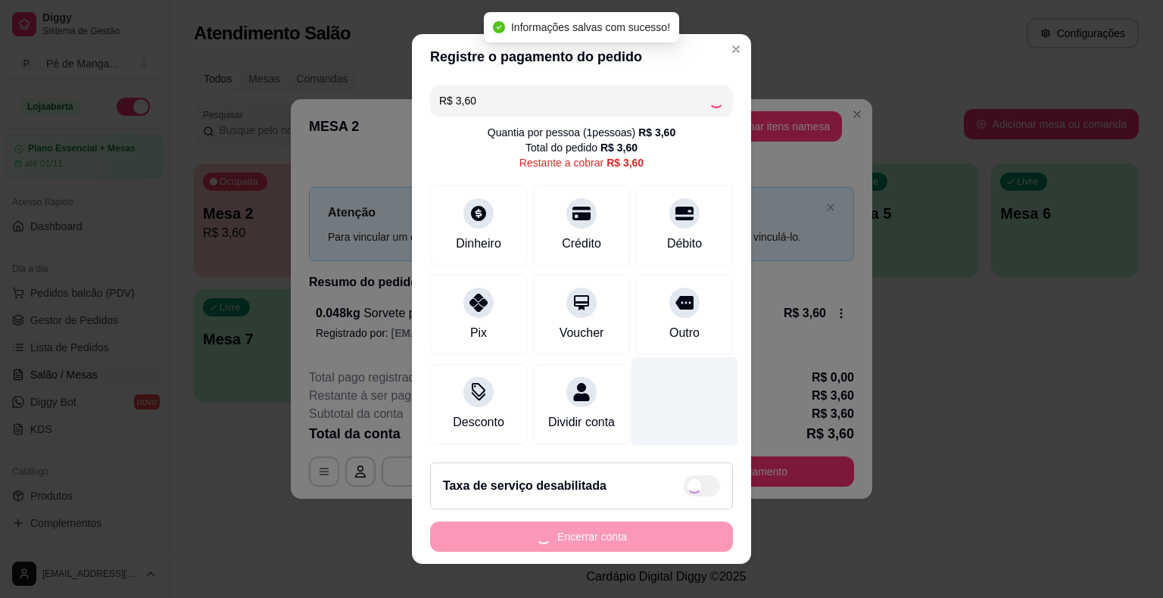
type input "R$ 0,00"
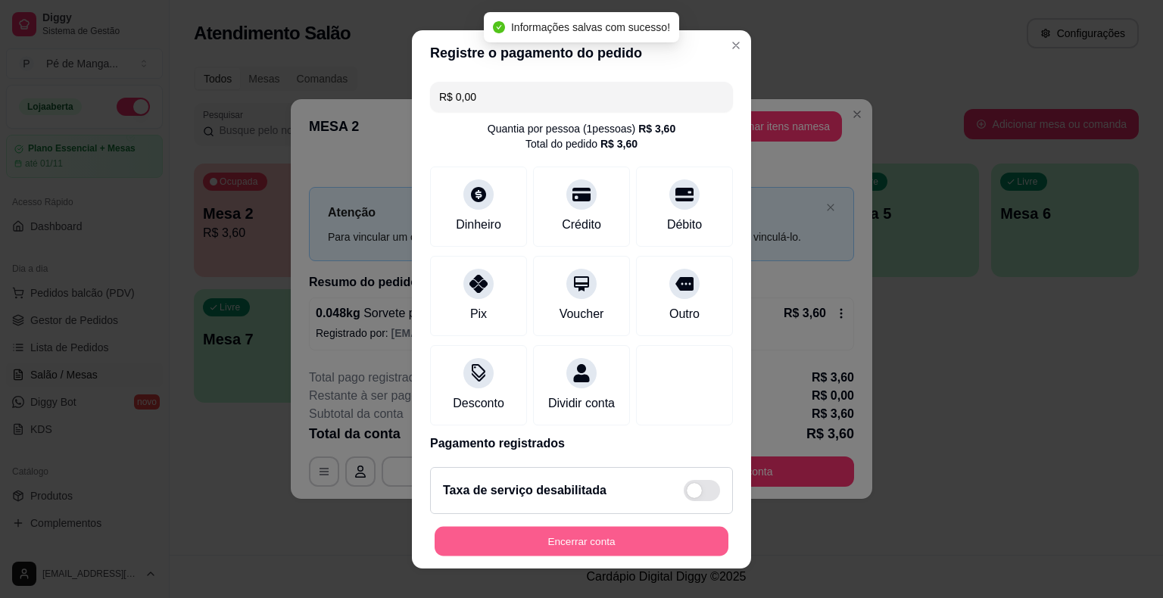
click at [575, 538] on button "Encerrar conta" at bounding box center [582, 541] width 294 height 30
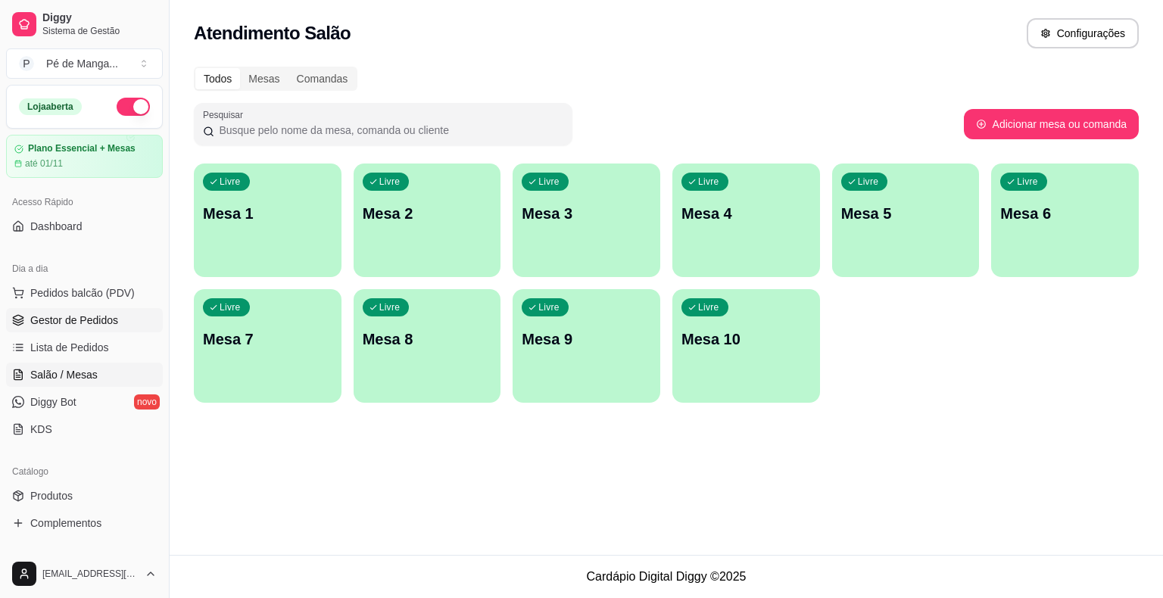
click at [100, 316] on span "Gestor de Pedidos" at bounding box center [74, 320] width 88 height 15
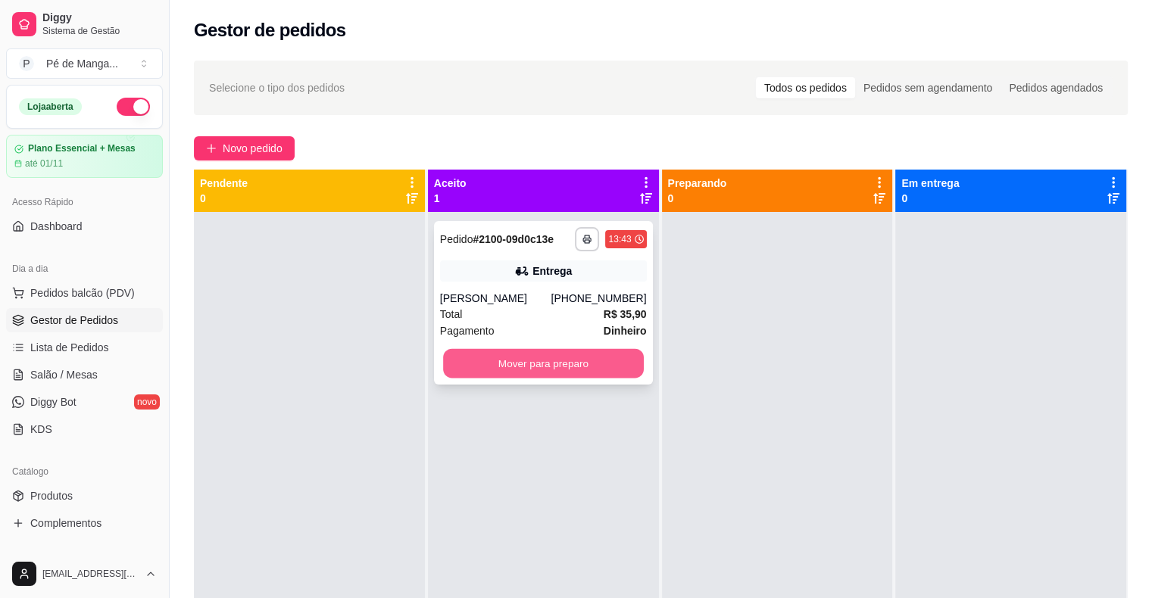
click at [545, 356] on button "Mover para preparo" at bounding box center [543, 364] width 201 height 30
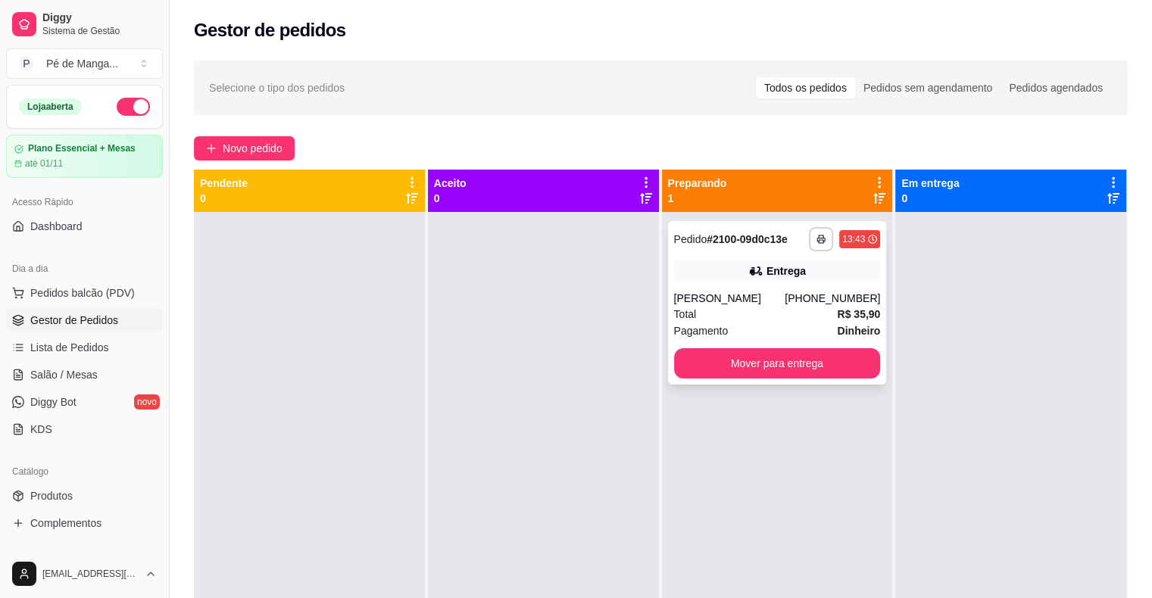
click at [755, 304] on div "[PERSON_NAME]" at bounding box center [729, 298] width 111 height 15
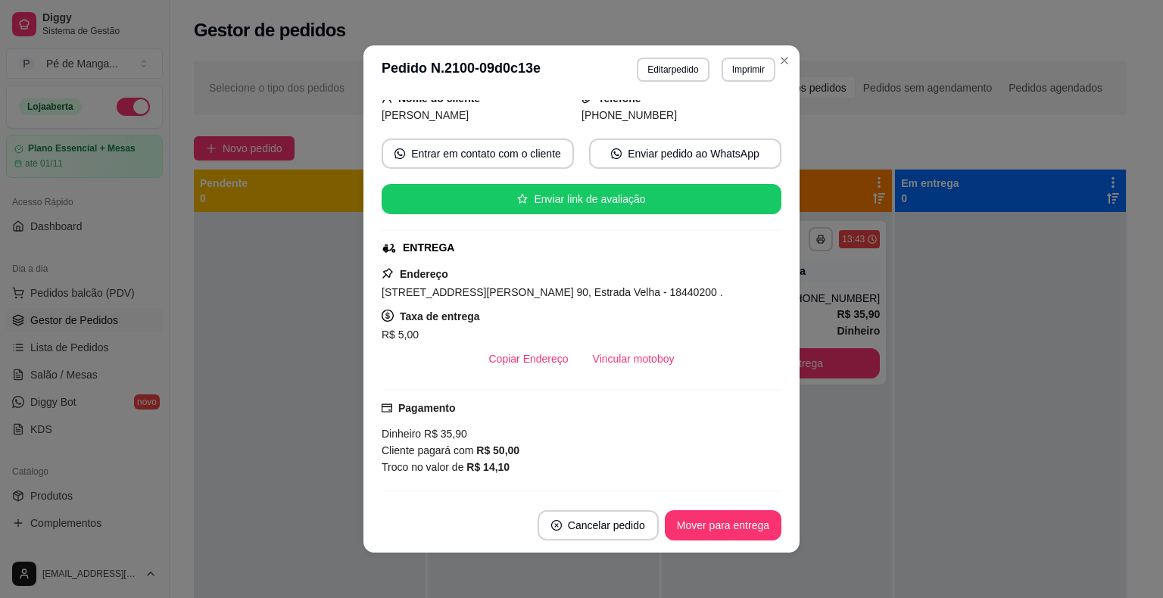
scroll to position [227, 0]
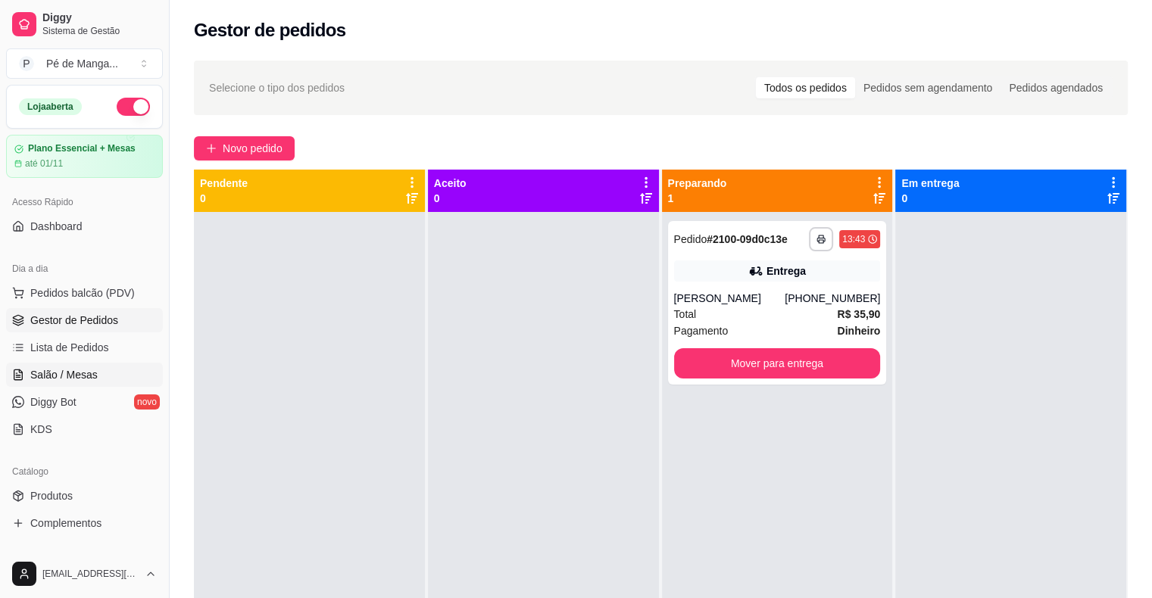
click at [79, 371] on span "Salão / Mesas" at bounding box center [63, 374] width 67 height 15
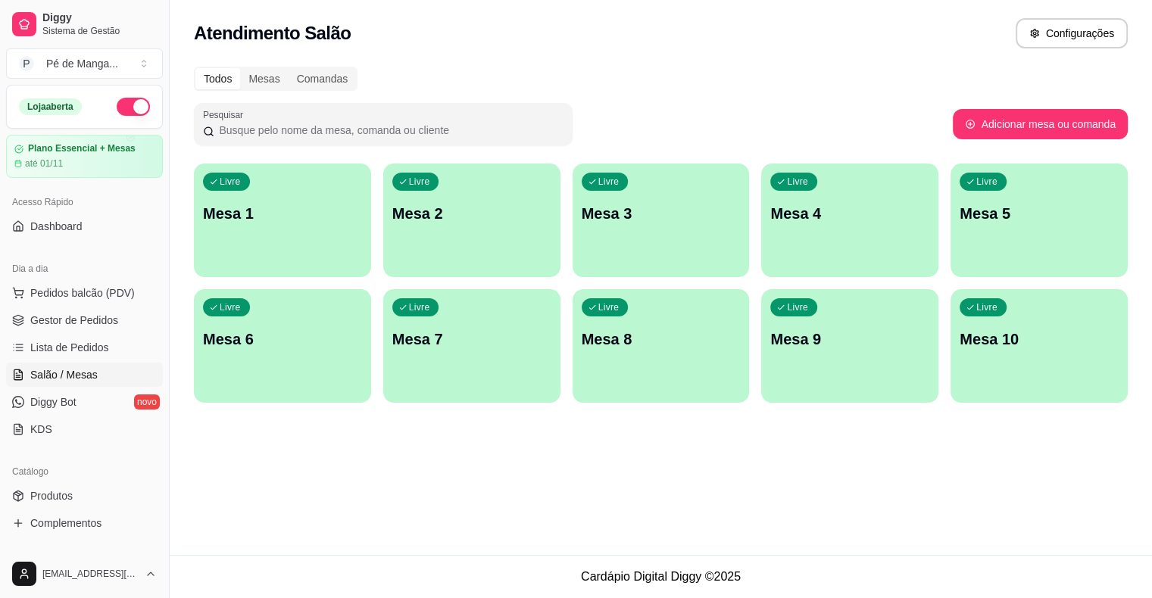
click at [80, 368] on span "Salão / Mesas" at bounding box center [63, 374] width 67 height 15
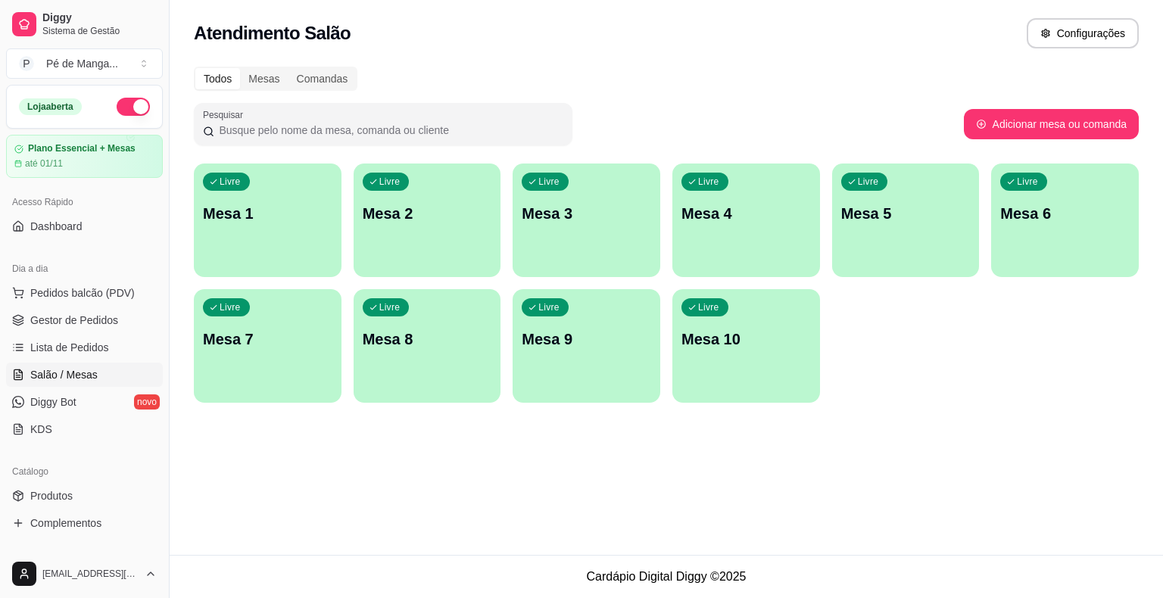
click at [298, 205] on div "Livre Mesa 1" at bounding box center [268, 211] width 148 height 95
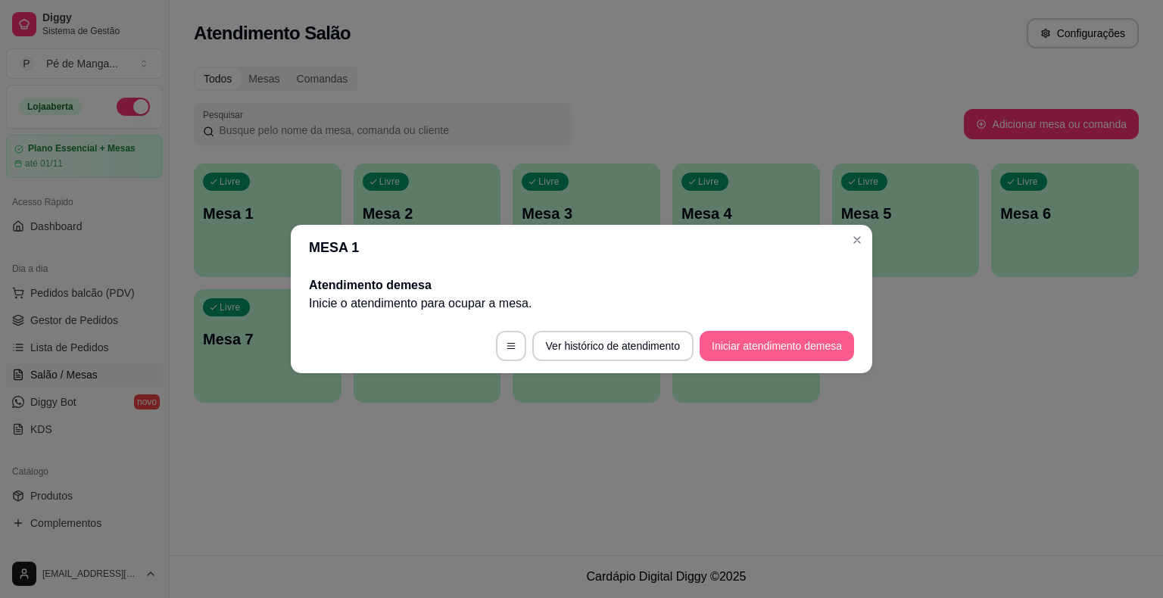
click at [780, 342] on button "Iniciar atendimento de mesa" at bounding box center [777, 346] width 154 height 30
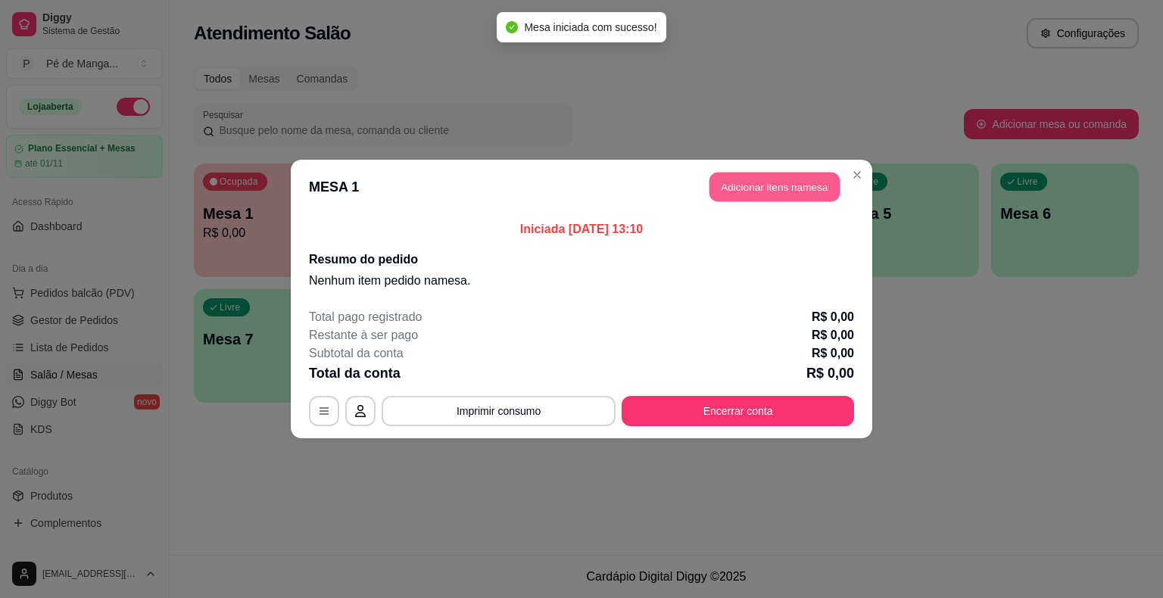
click at [750, 194] on button "Adicionar itens na mesa" at bounding box center [774, 188] width 130 height 30
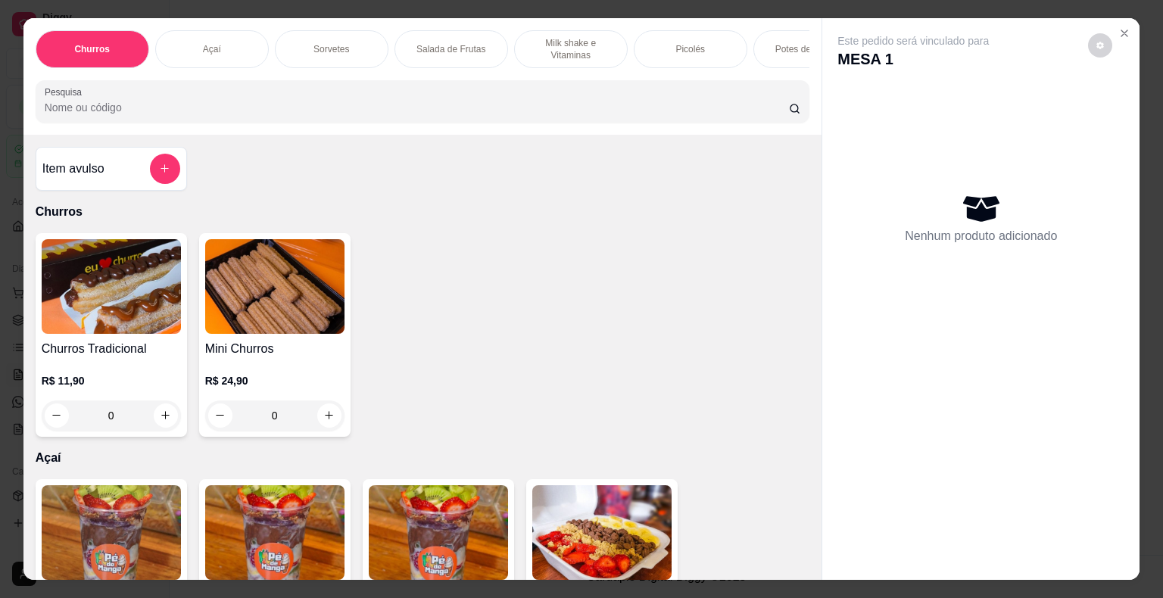
scroll to position [0, 416]
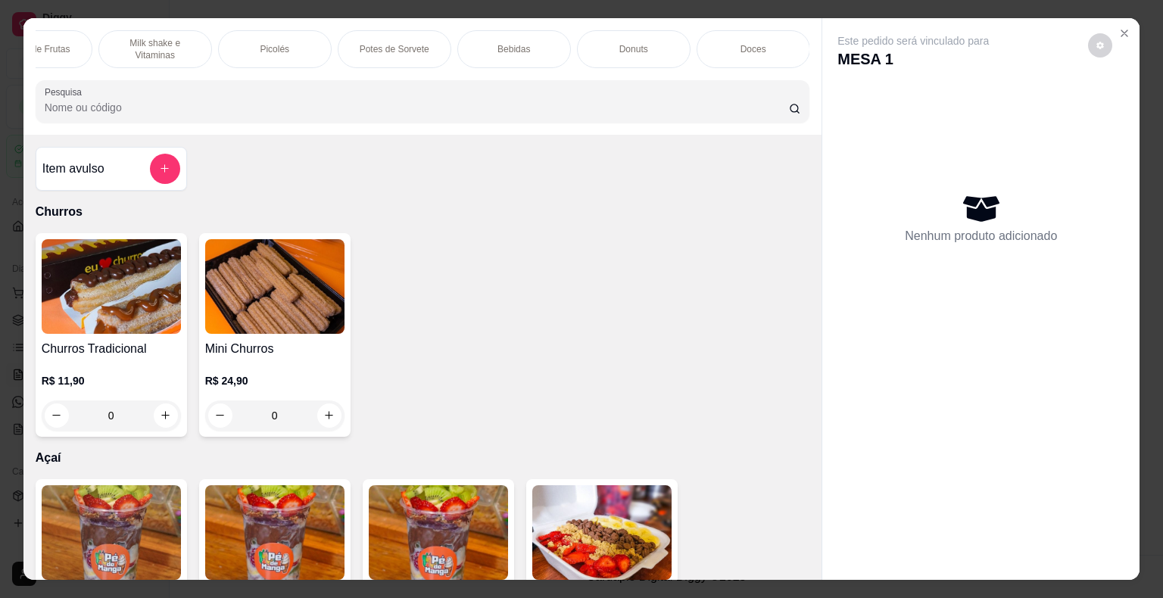
click at [529, 30] on div "Bebidas" at bounding box center [514, 49] width 114 height 38
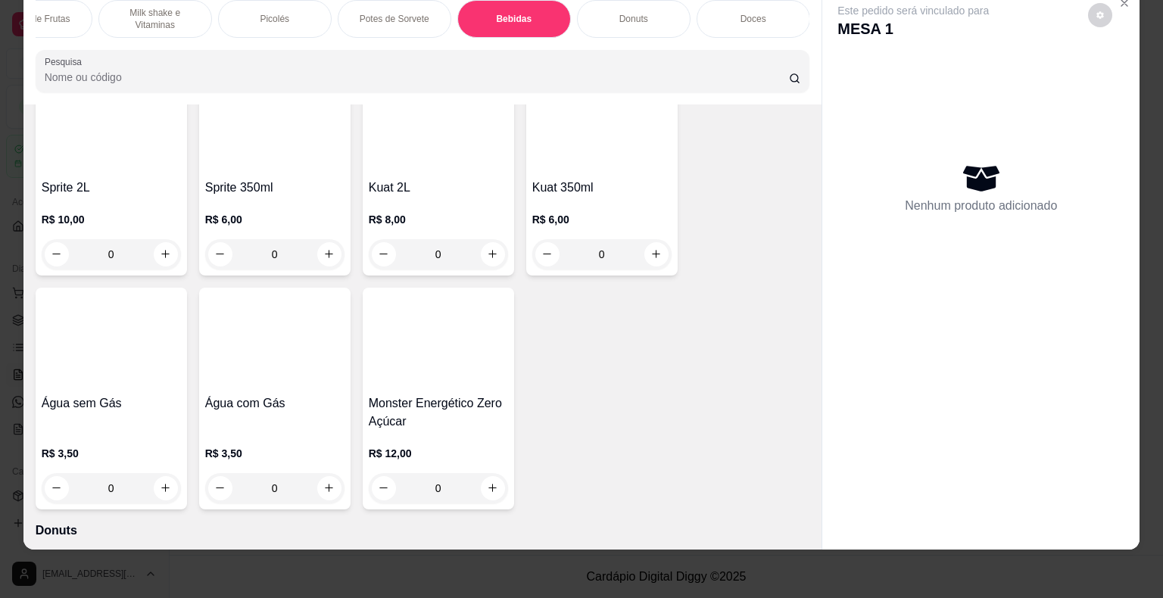
scroll to position [4508, 0]
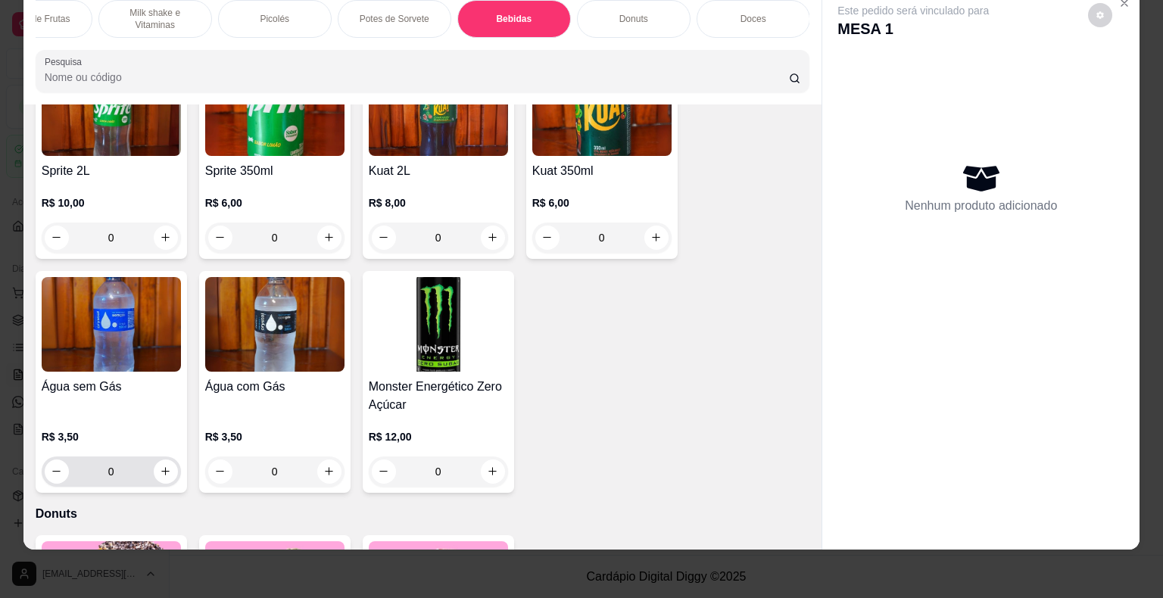
click at [153, 462] on div "0" at bounding box center [111, 472] width 133 height 30
click at [163, 466] on icon "increase-product-quantity" at bounding box center [165, 471] width 11 height 11
type input "1"
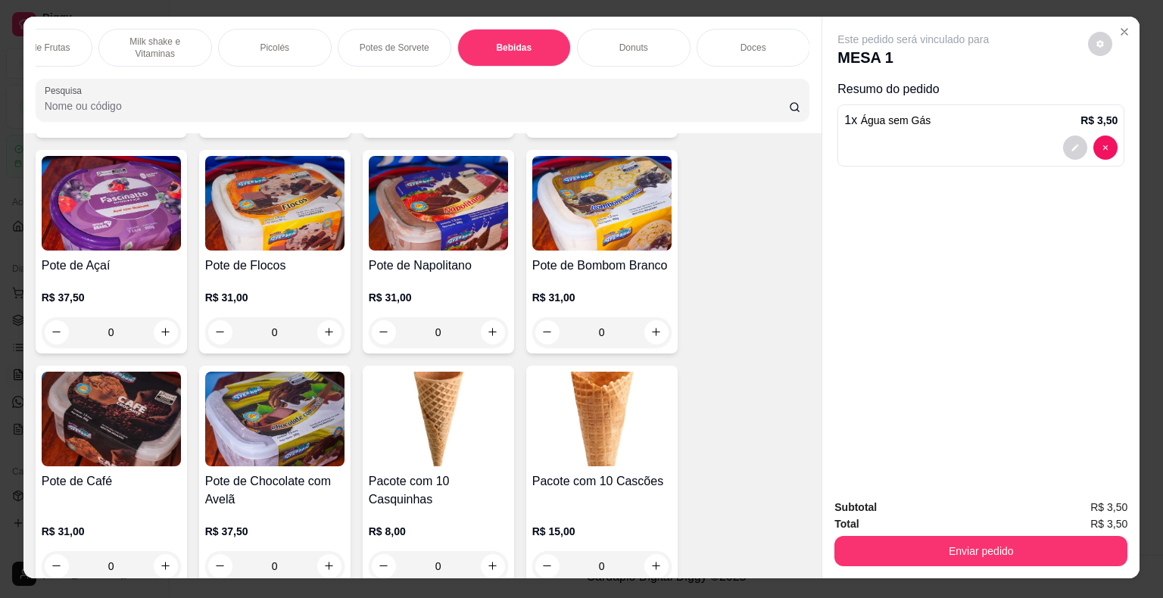
scroll to position [0, 0]
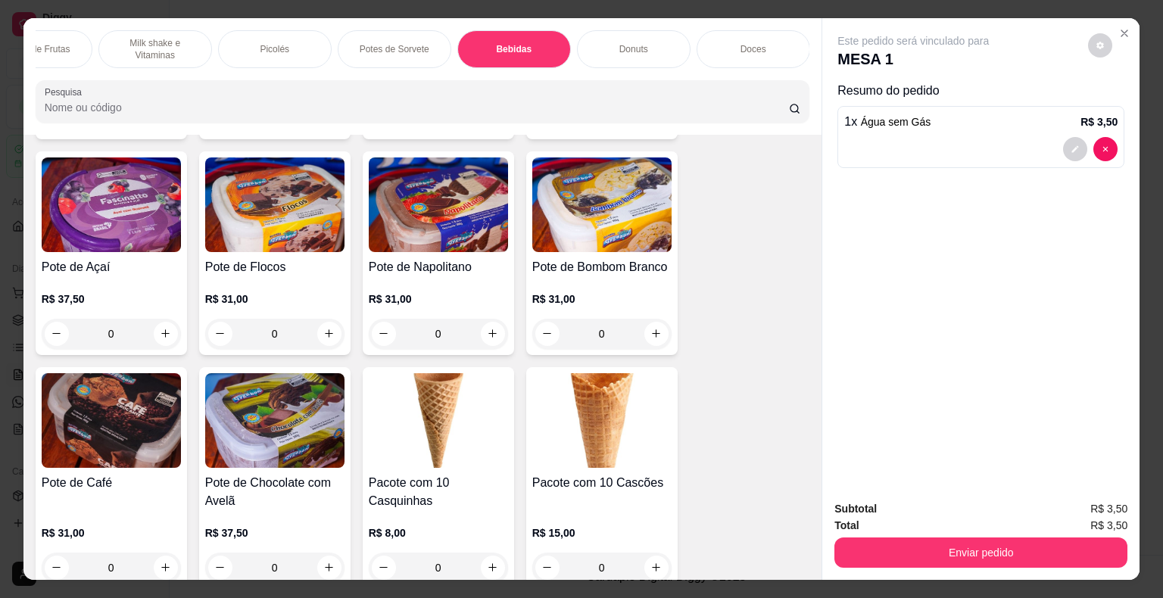
click at [271, 35] on div "Picolés" at bounding box center [275, 49] width 114 height 38
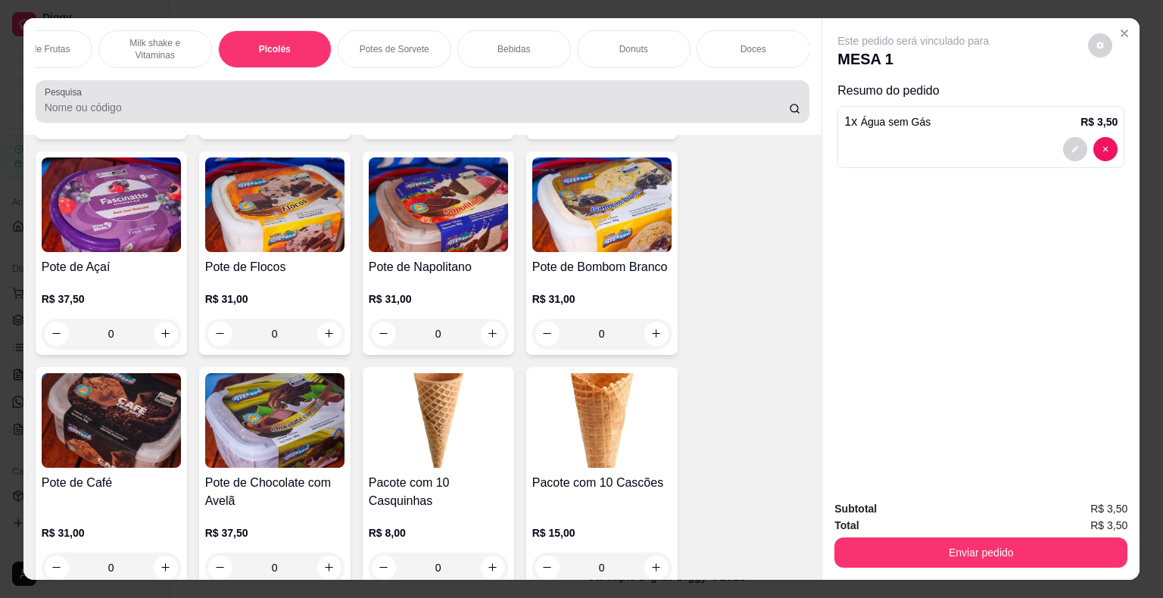
scroll to position [36, 0]
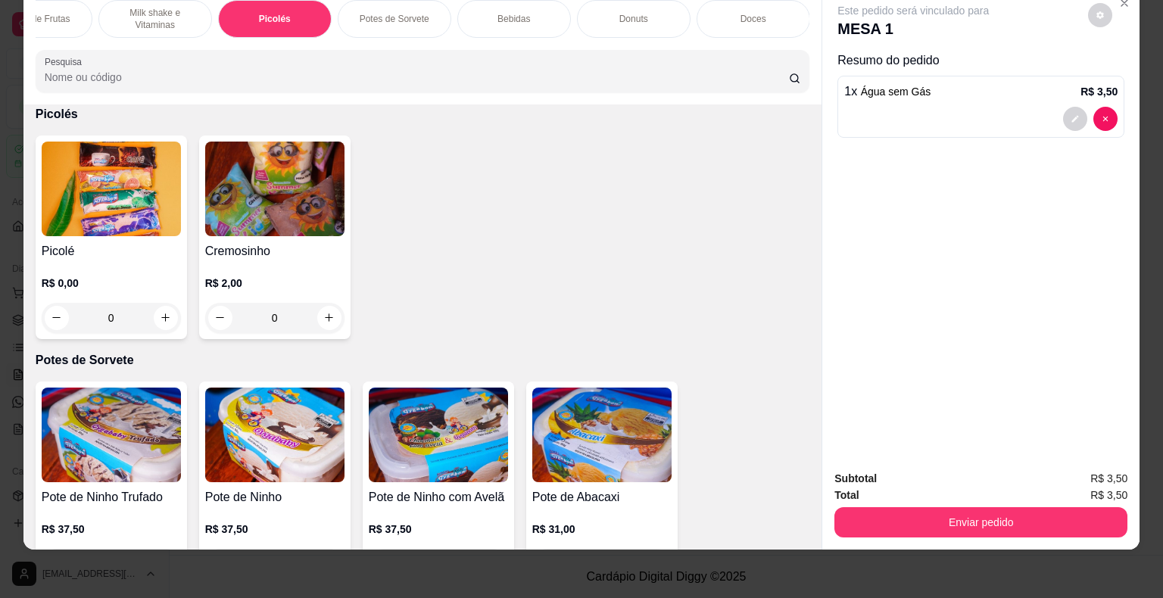
click at [158, 320] on div "0" at bounding box center [111, 318] width 139 height 30
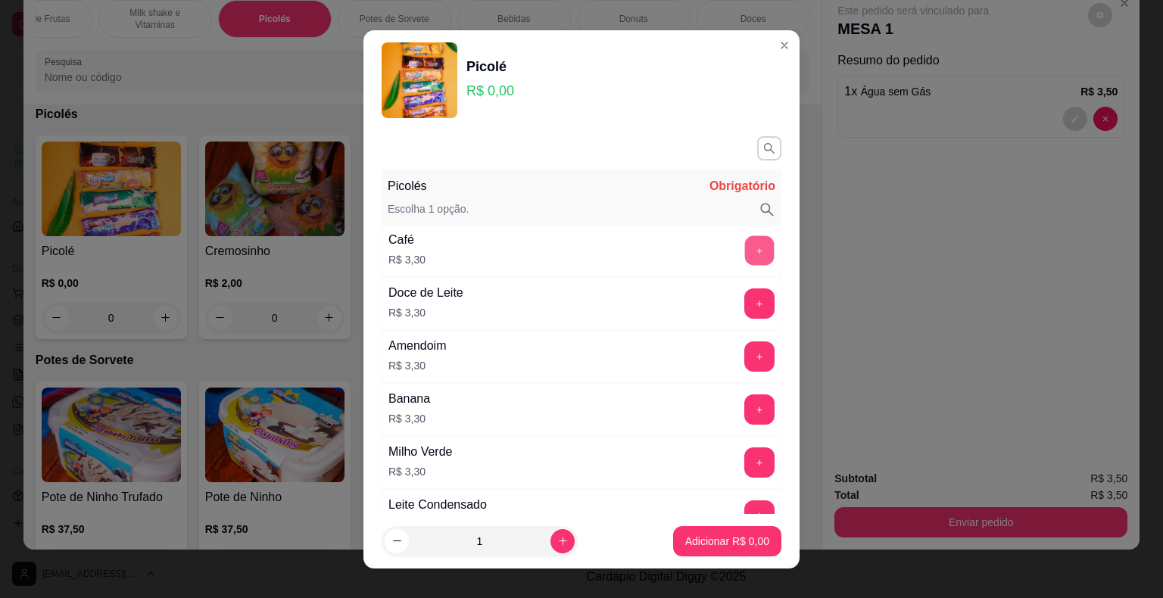
click at [745, 253] on button "+" at bounding box center [760, 250] width 30 height 30
click at [712, 540] on p "Adicionar R$ 3,30" at bounding box center [727, 541] width 82 height 14
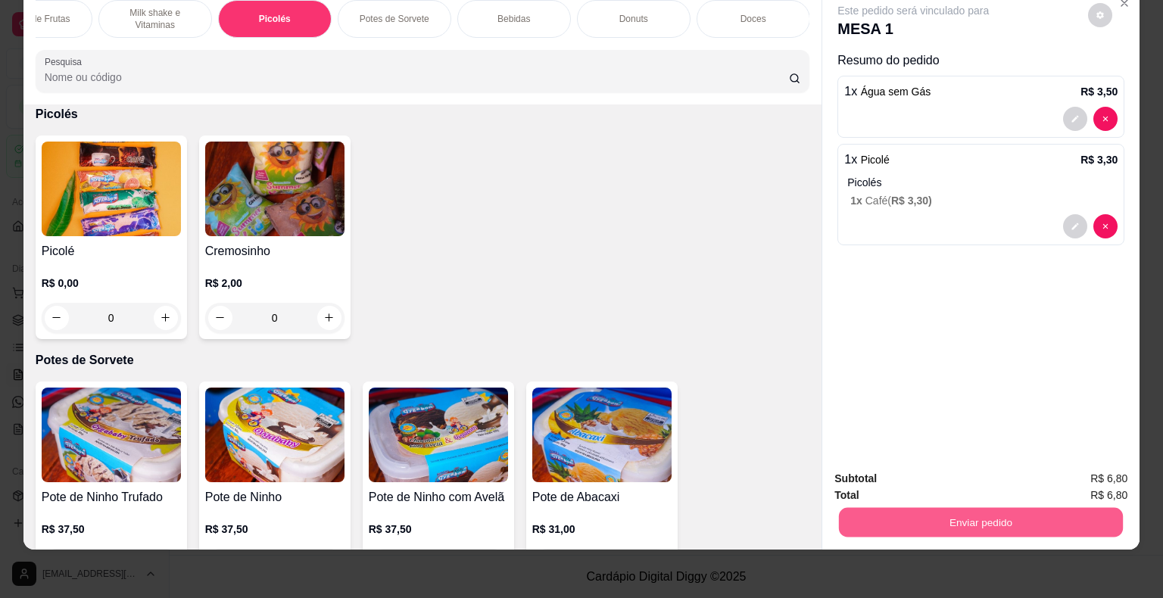
click at [1027, 508] on button "Enviar pedido" at bounding box center [981, 523] width 284 height 30
click at [1106, 467] on button "Enviar pedido" at bounding box center [1089, 474] width 86 height 29
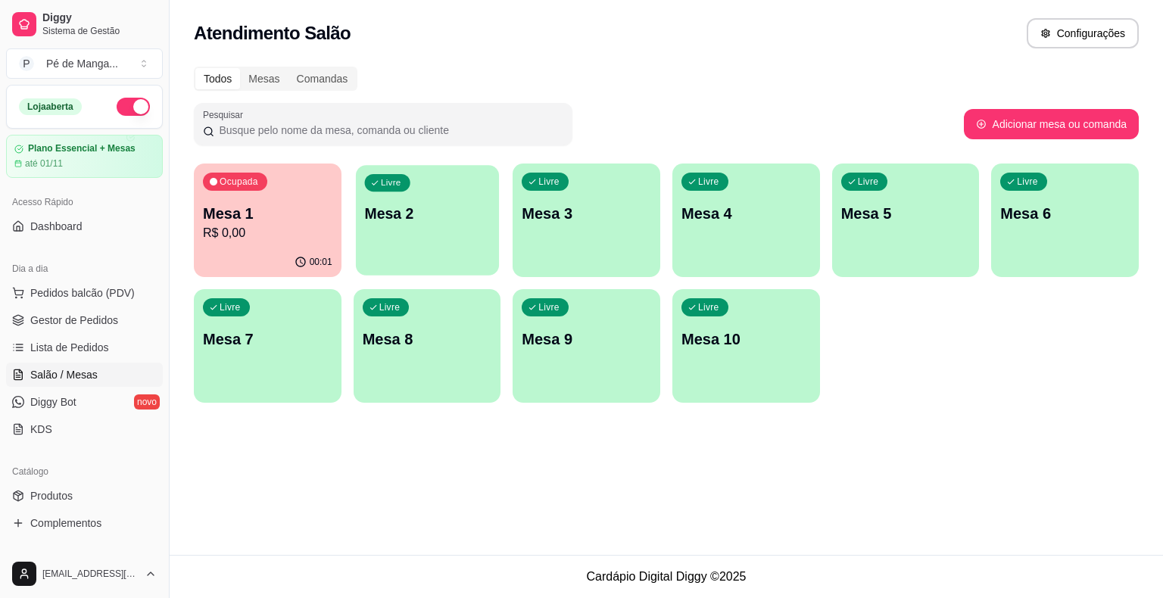
click at [409, 213] on p "Mesa 2" at bounding box center [427, 214] width 126 height 20
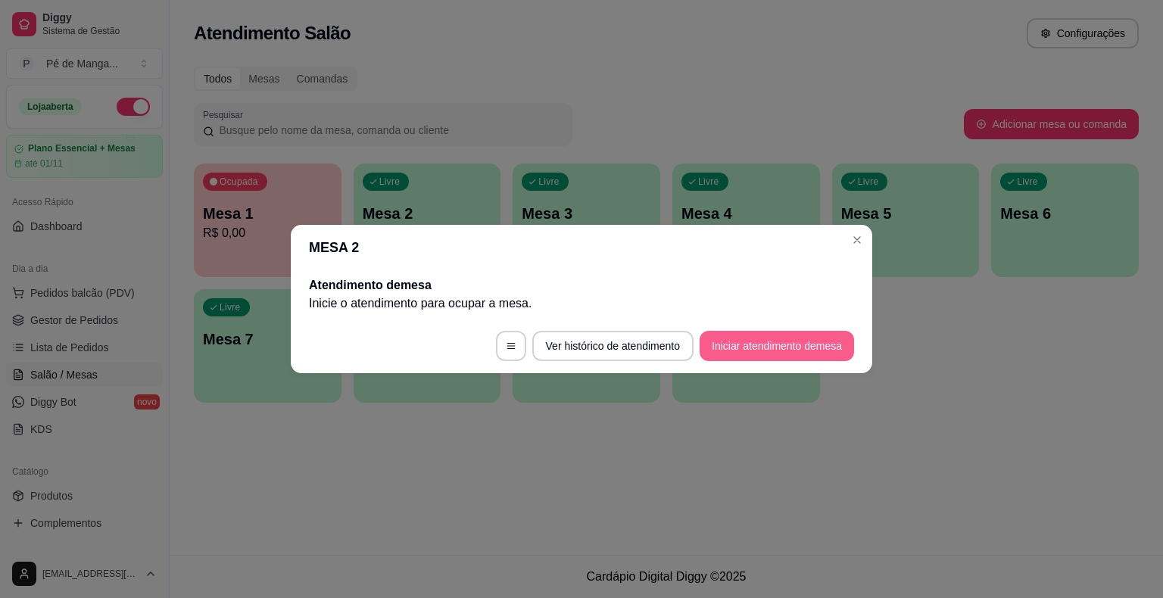
click at [789, 353] on button "Iniciar atendimento de mesa" at bounding box center [777, 346] width 154 height 30
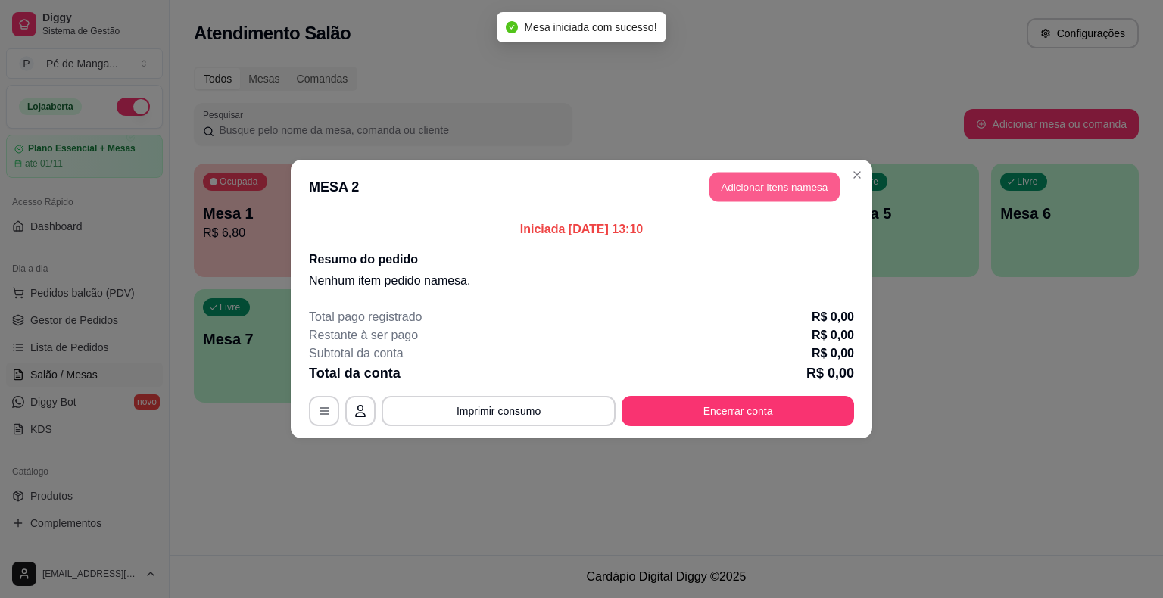
click at [786, 186] on button "Adicionar itens na mesa" at bounding box center [774, 188] width 130 height 30
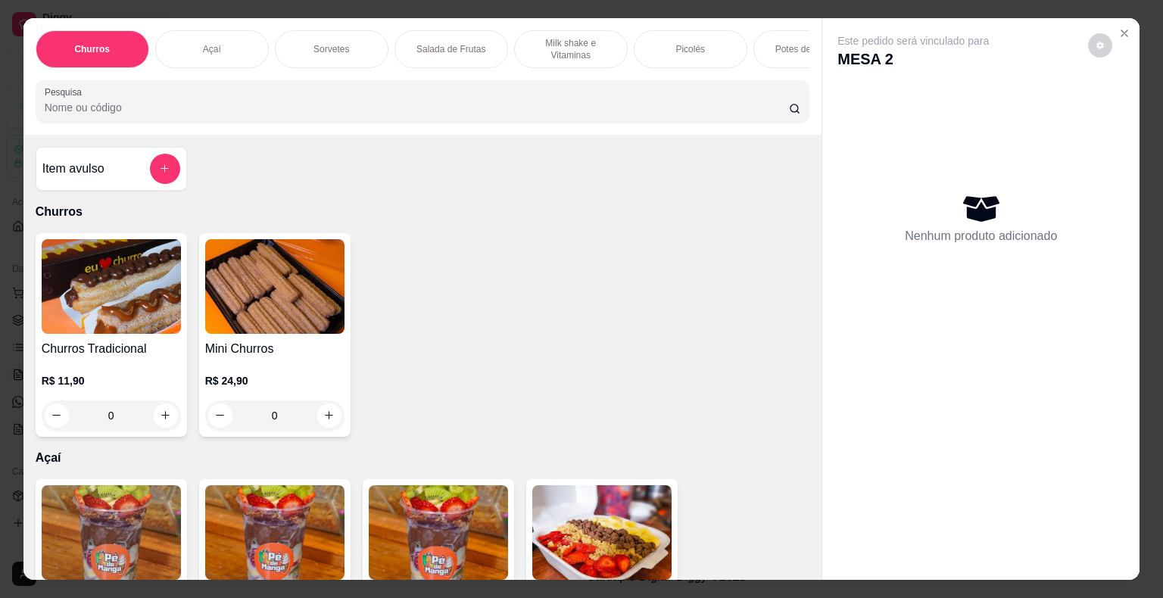
click at [696, 44] on p "Picolés" at bounding box center [690, 49] width 30 height 12
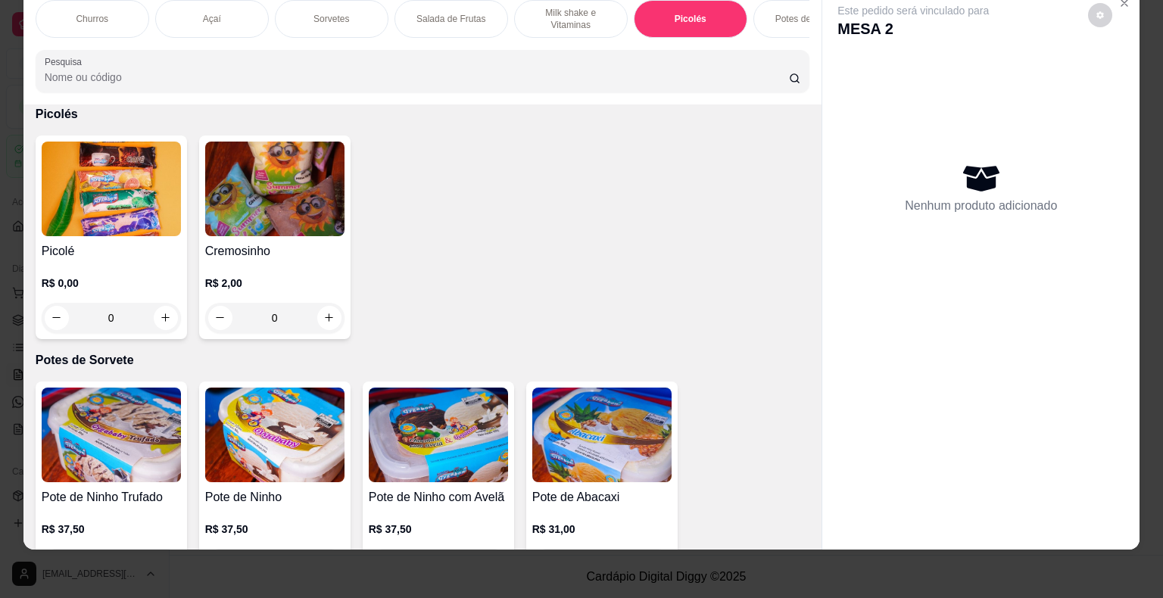
click at [151, 316] on div "0" at bounding box center [111, 318] width 139 height 30
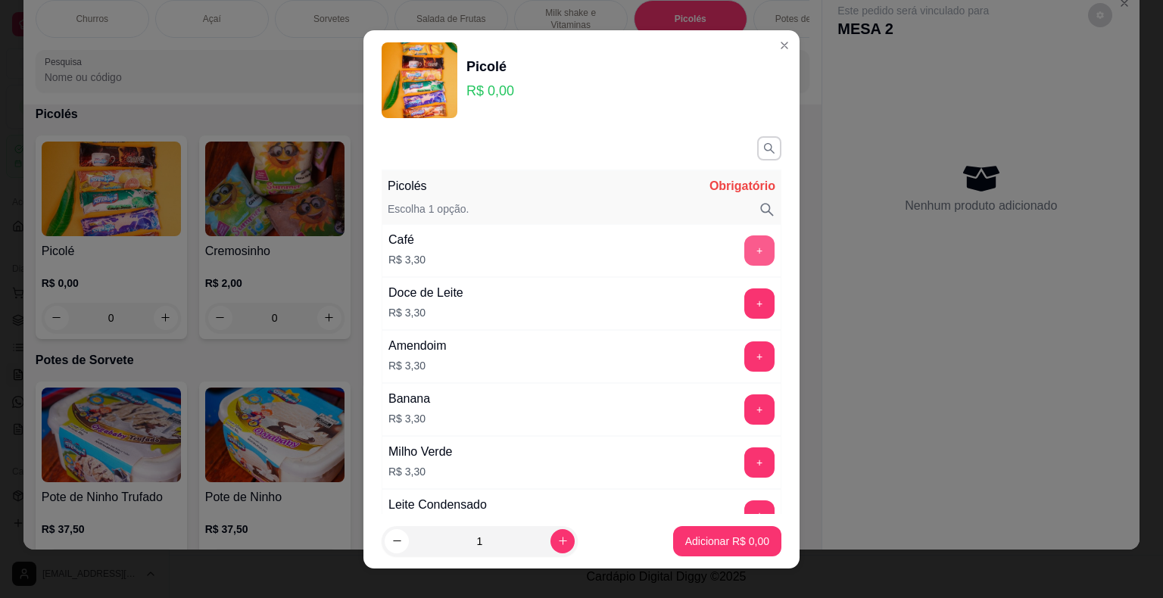
drag, startPoint x: 728, startPoint y: 236, endPoint x: 731, endPoint y: 247, distance: 11.0
click at [731, 246] on div "Café R$ 3,30 +" at bounding box center [582, 250] width 400 height 53
click at [744, 247] on button "+" at bounding box center [759, 250] width 30 height 30
click at [745, 247] on button "+" at bounding box center [760, 250] width 30 height 30
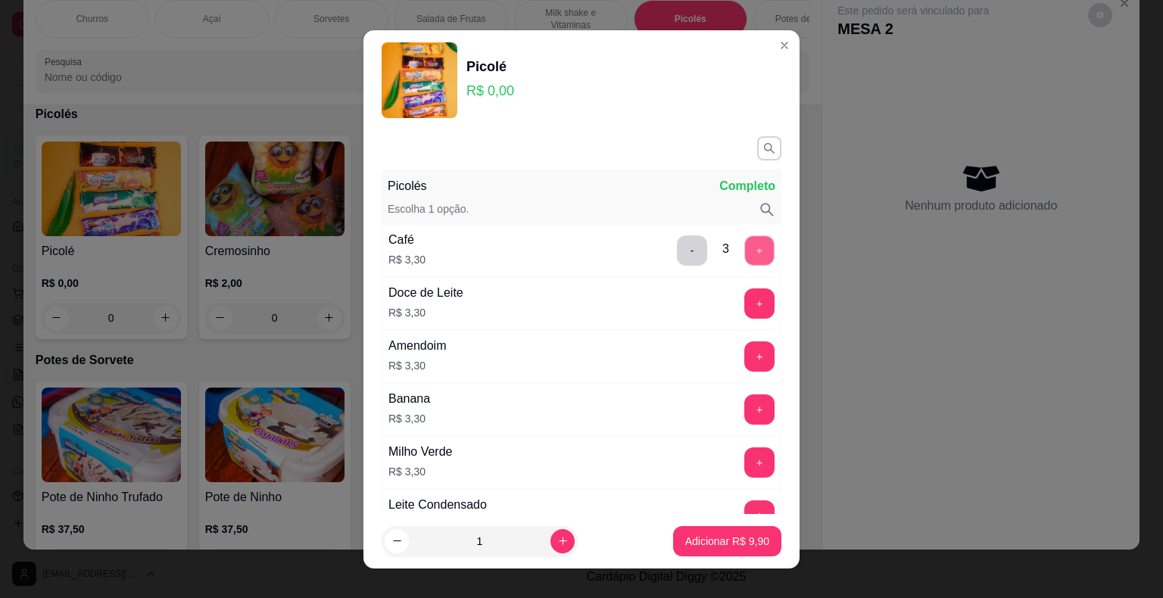
click at [745, 247] on button "+" at bounding box center [760, 250] width 30 height 30
click at [745, 249] on button "+" at bounding box center [760, 250] width 30 height 30
click at [744, 250] on button "+" at bounding box center [759, 250] width 30 height 30
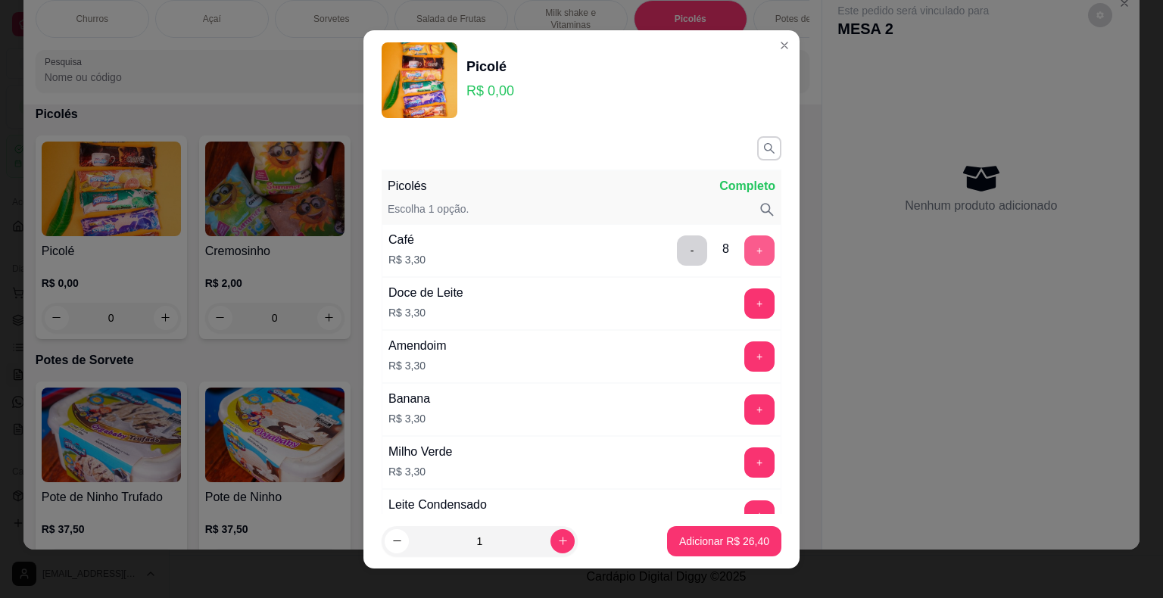
click at [744, 248] on button "+" at bounding box center [759, 250] width 30 height 30
click at [724, 532] on button "Adicionar R$ 33,00" at bounding box center [724, 541] width 111 height 30
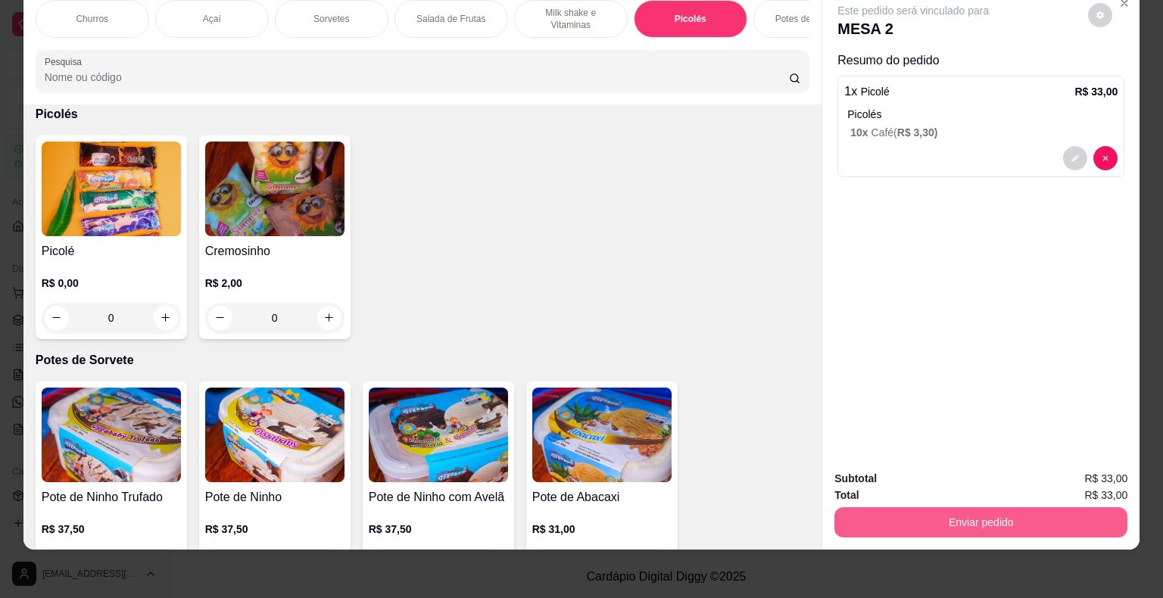
click at [1012, 512] on button "Enviar pedido" at bounding box center [980, 522] width 293 height 30
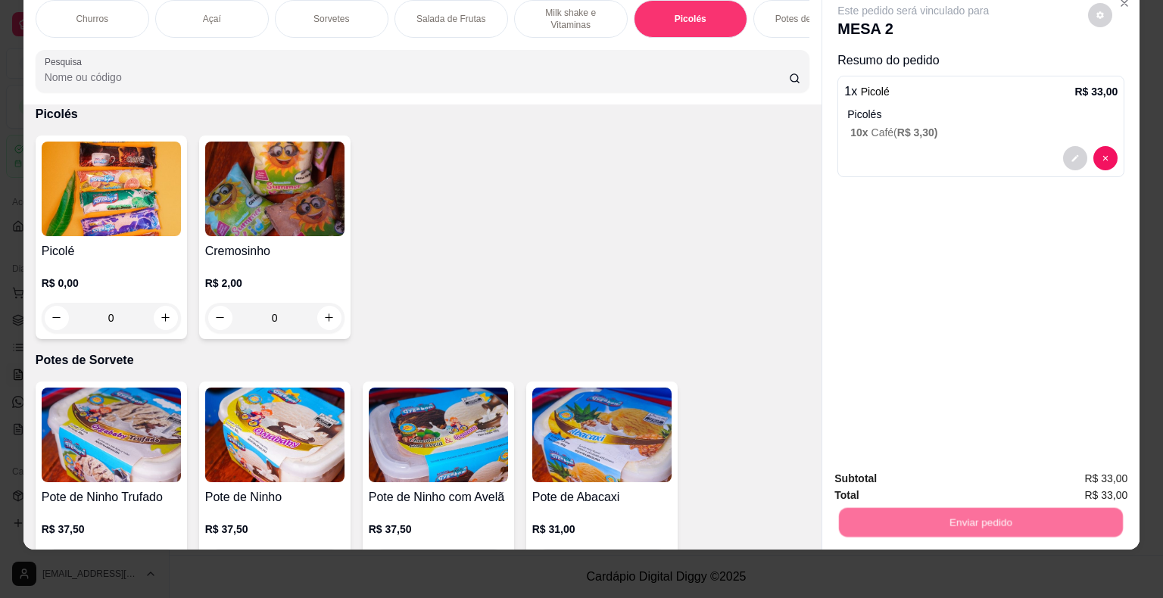
click at [1110, 467] on button "Enviar pedido" at bounding box center [1089, 474] width 86 height 29
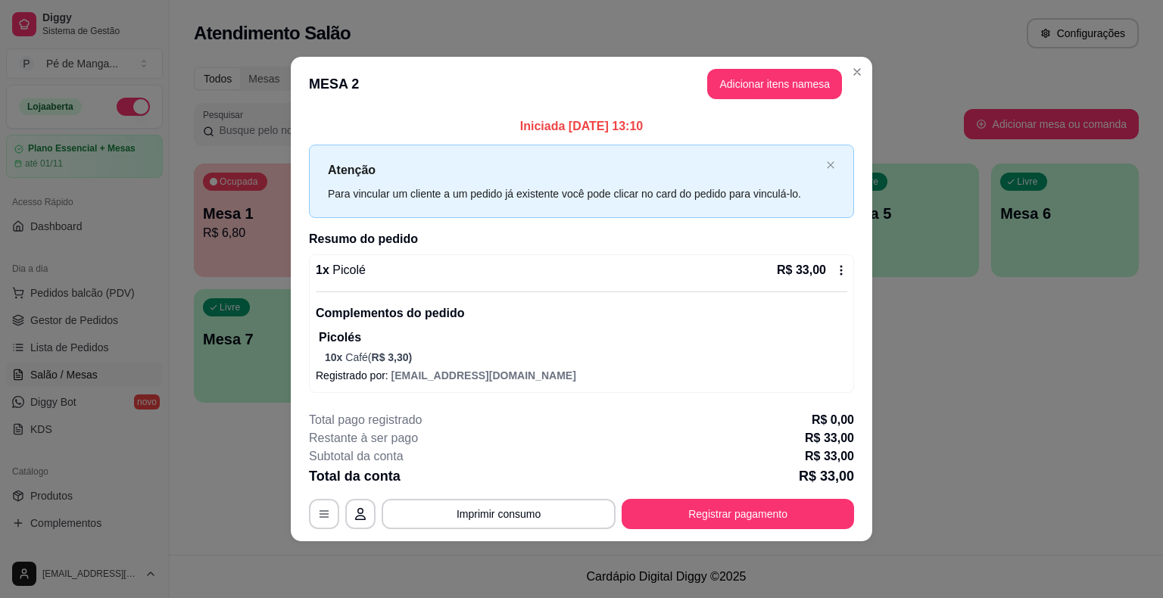
click at [800, 528] on footer "**********" at bounding box center [581, 470] width 581 height 142
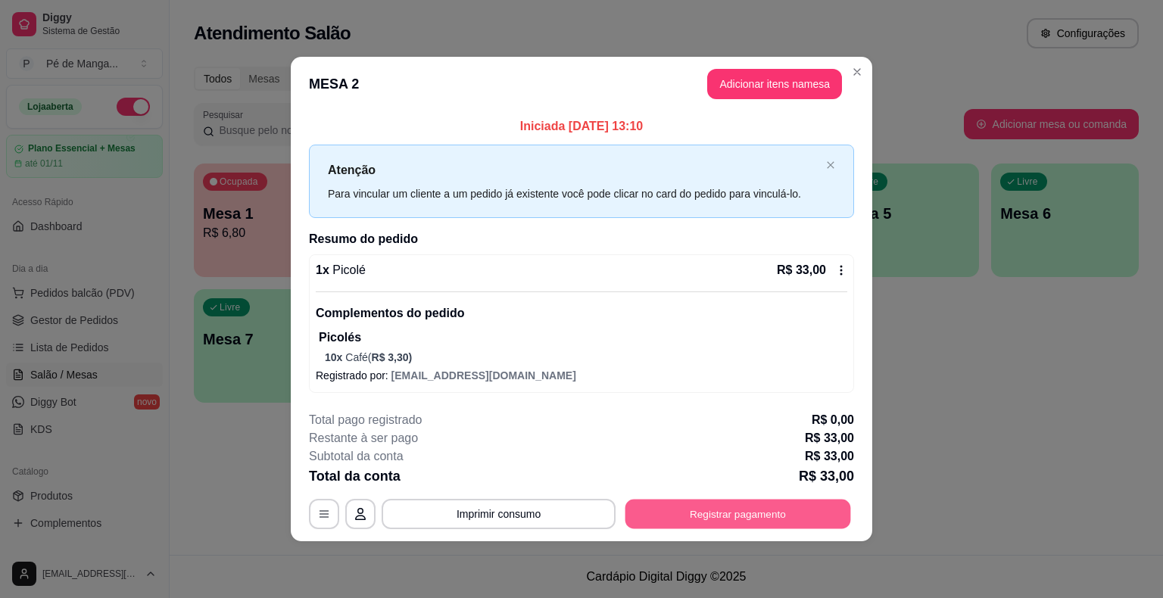
click at [790, 518] on button "Registrar pagamento" at bounding box center [738, 515] width 226 height 30
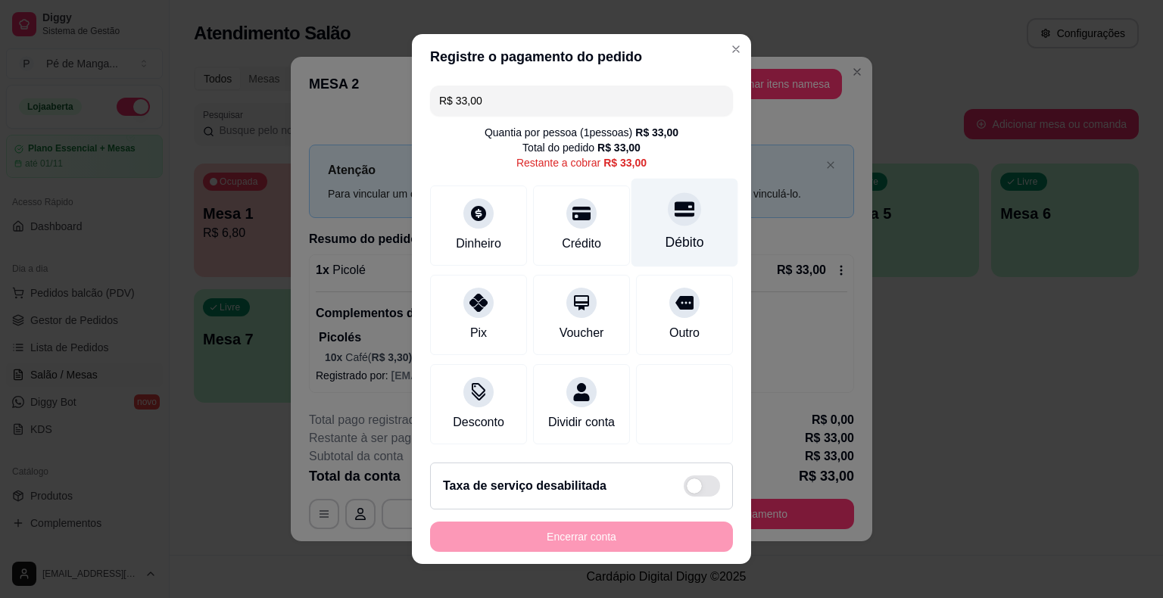
click at [659, 229] on div "Débito" at bounding box center [684, 223] width 107 height 89
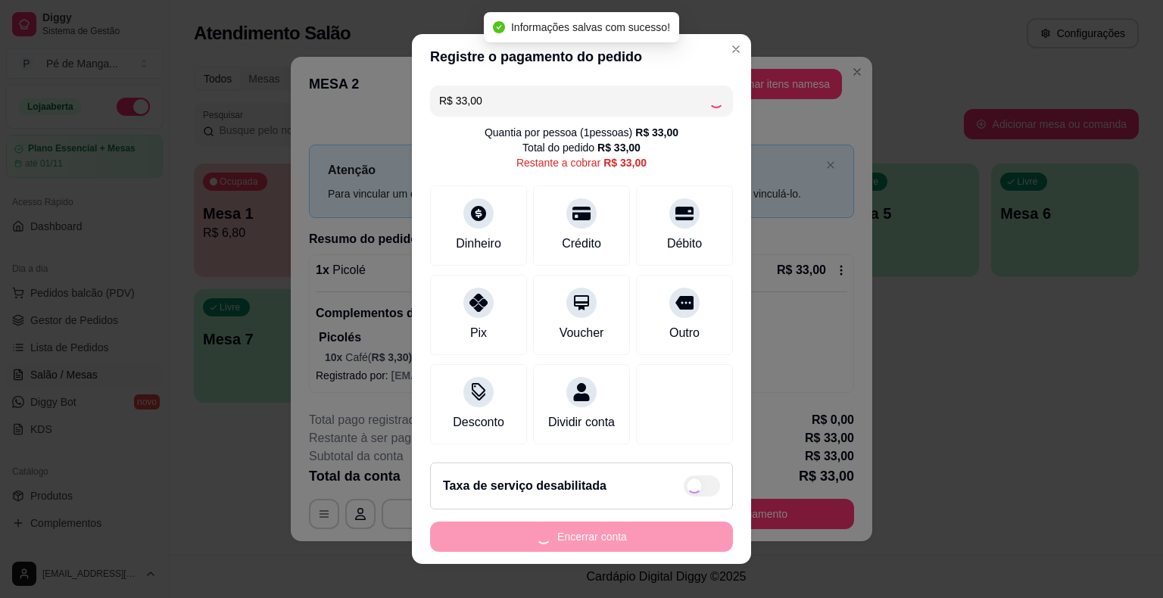
type input "R$ 0,00"
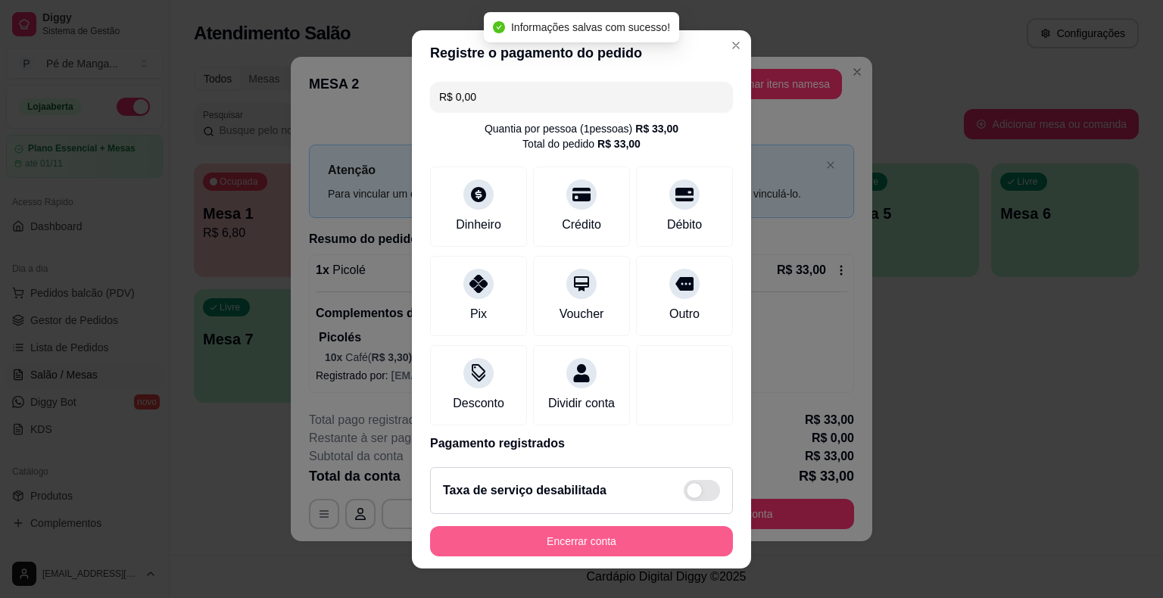
click at [560, 531] on button "Encerrar conta" at bounding box center [581, 541] width 303 height 30
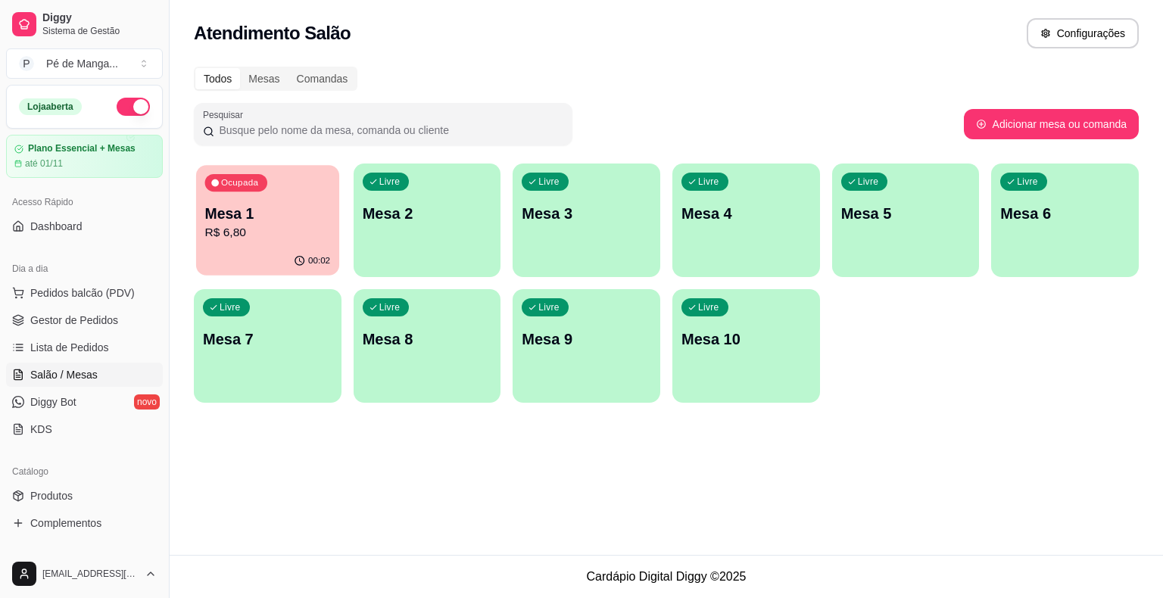
click at [280, 216] on p "Mesa 1" at bounding box center [268, 214] width 126 height 20
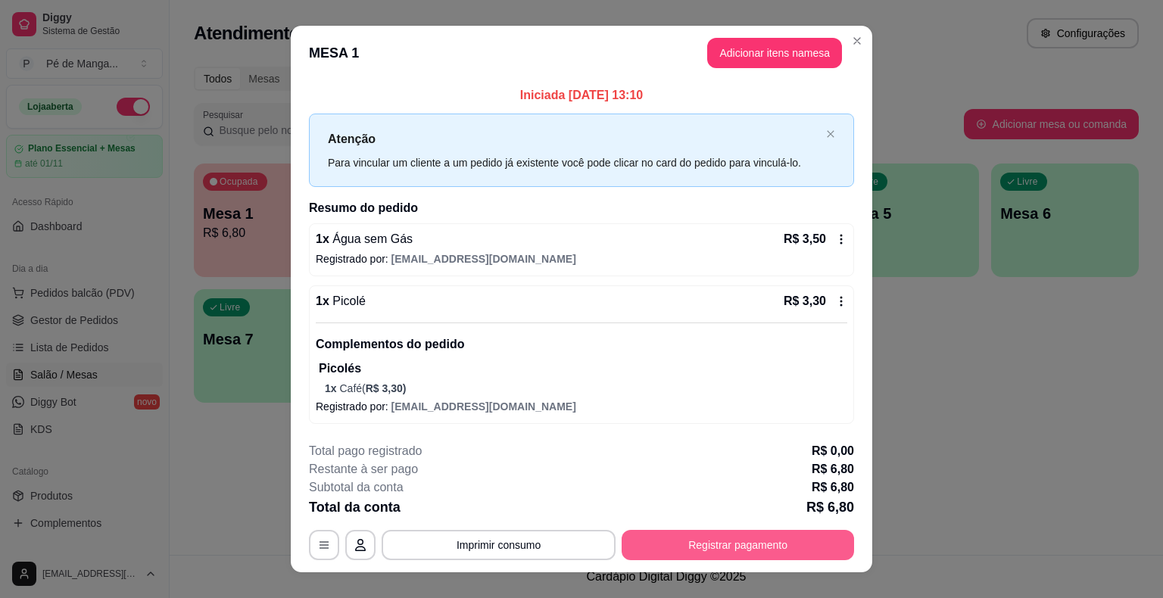
click at [697, 539] on button "Registrar pagamento" at bounding box center [738, 545] width 232 height 30
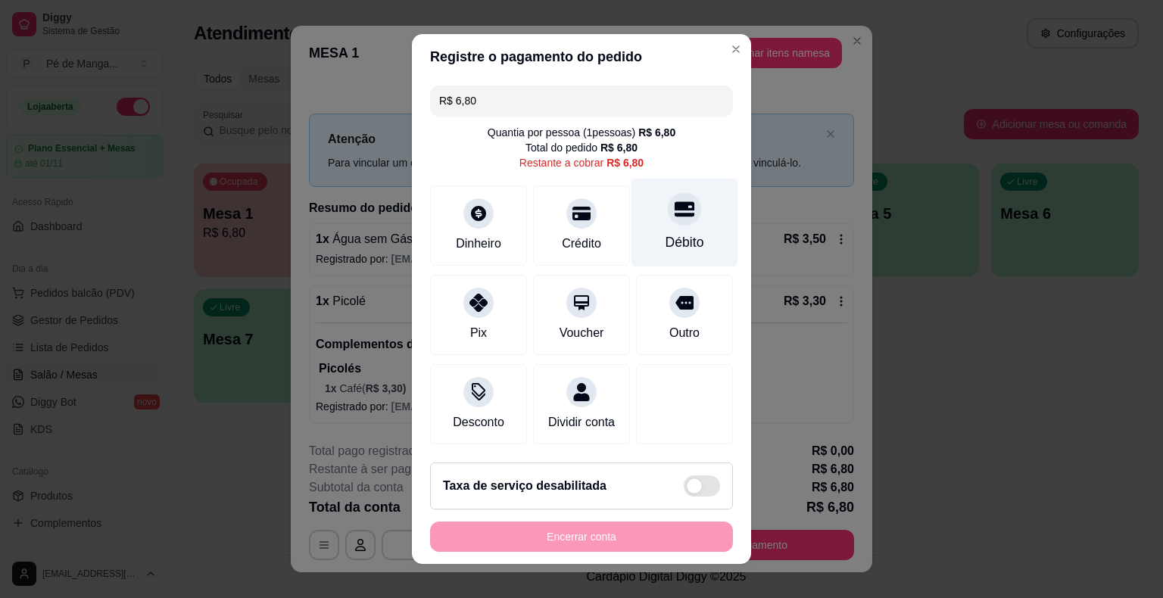
drag, startPoint x: 657, startPoint y: 220, endPoint x: 656, endPoint y: 232, distance: 12.1
click at [668, 219] on div at bounding box center [684, 208] width 33 height 33
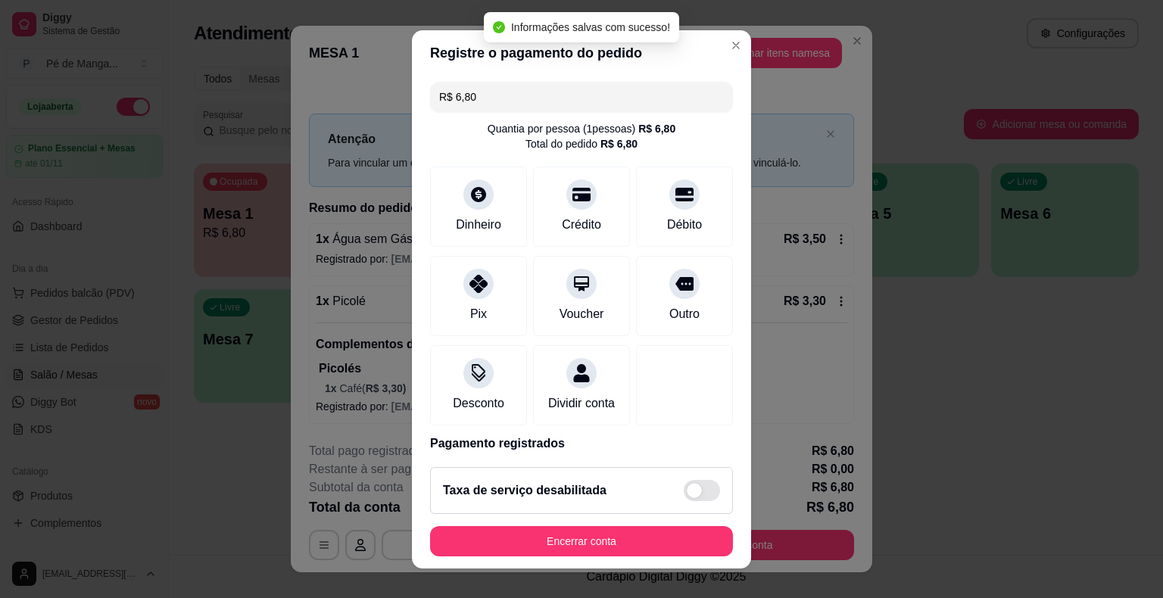
type input "R$ 0,00"
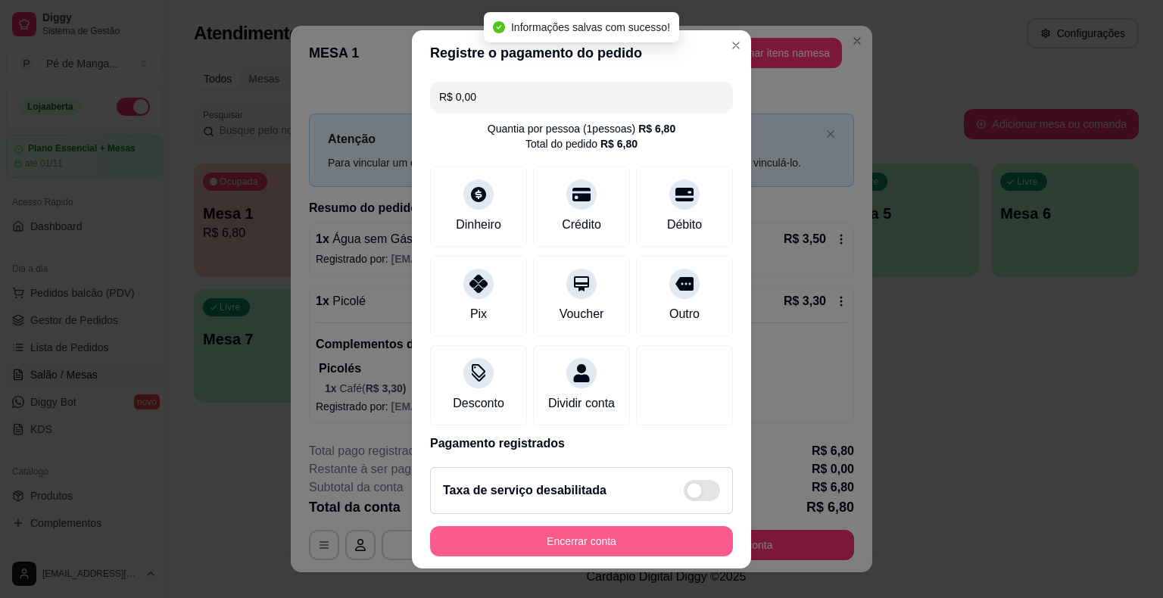
click at [520, 535] on button "Encerrar conta" at bounding box center [581, 541] width 303 height 30
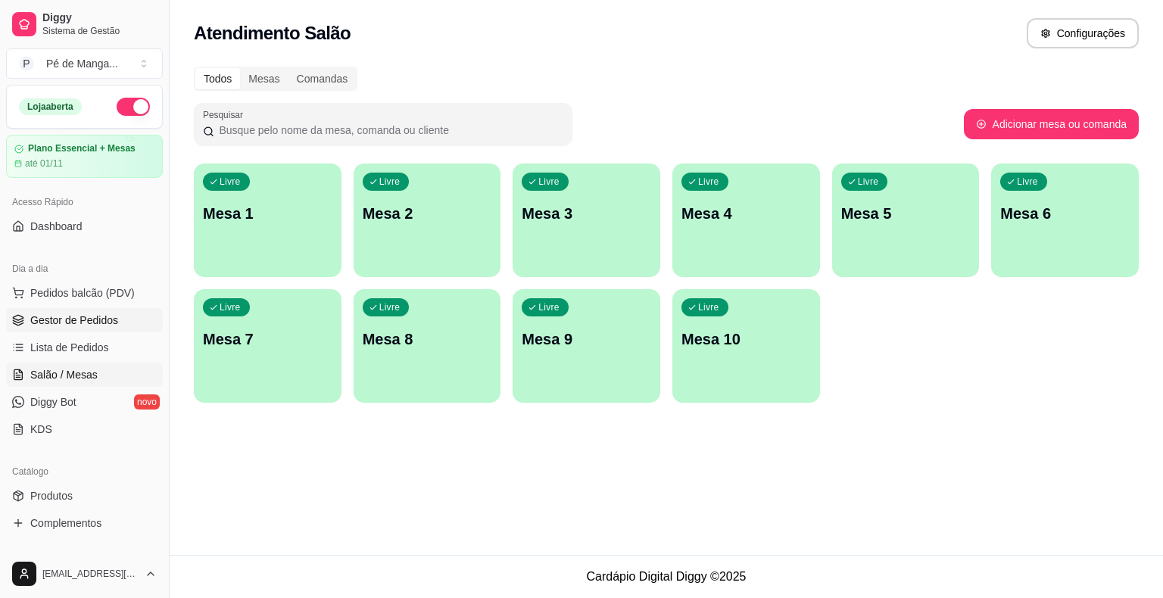
click at [73, 326] on span "Gestor de Pedidos" at bounding box center [74, 320] width 88 height 15
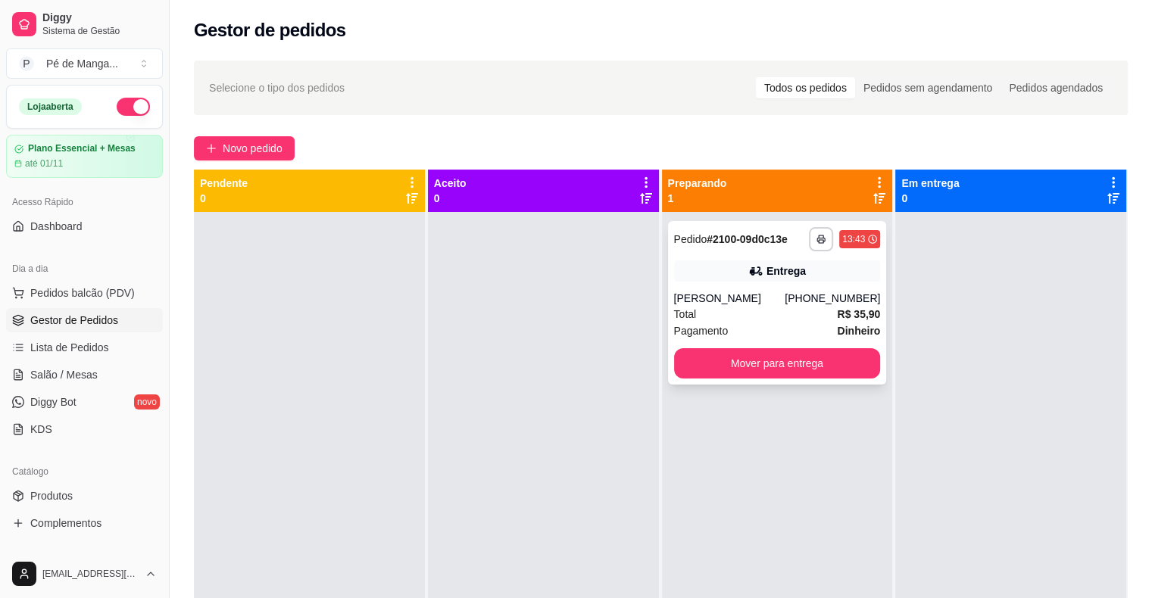
click at [778, 284] on div "**********" at bounding box center [777, 303] width 219 height 164
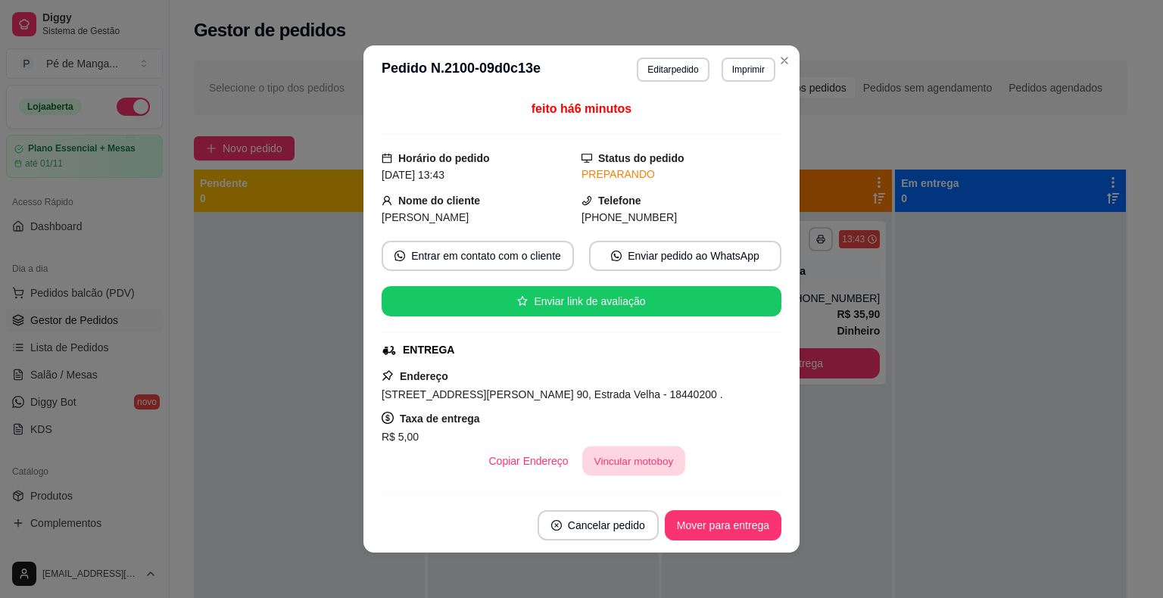
click at [648, 468] on button "Vincular motoboy" at bounding box center [633, 462] width 103 height 30
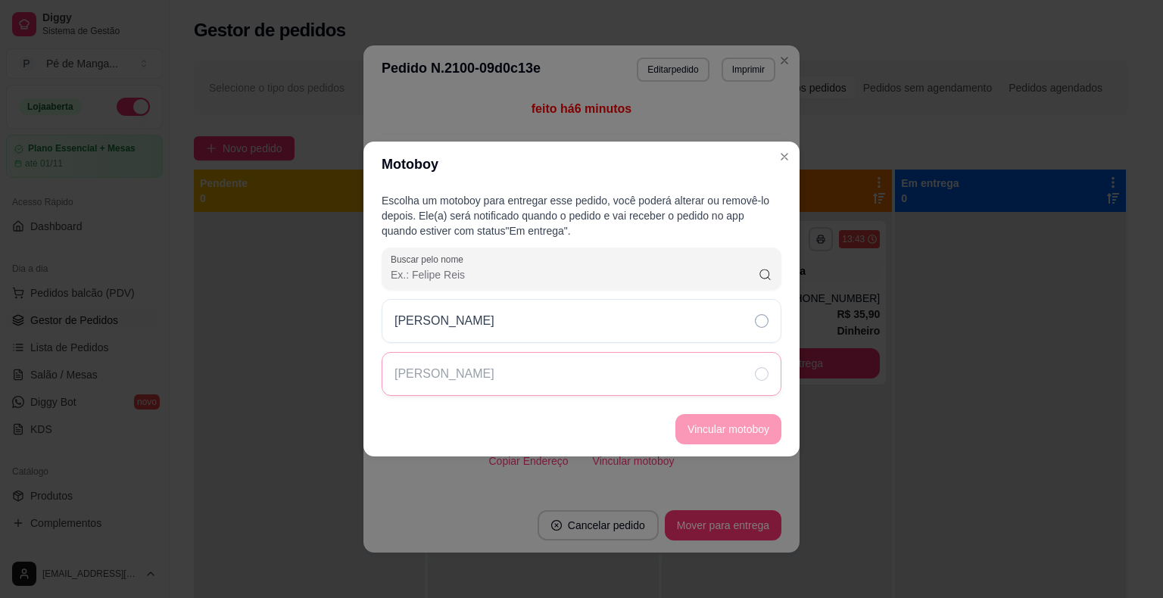
drag, startPoint x: 706, startPoint y: 324, endPoint x: 723, endPoint y: 379, distance: 57.0
click at [706, 323] on div "[PERSON_NAME]" at bounding box center [582, 321] width 400 height 44
click at [733, 419] on button "Vincular motoboy" at bounding box center [728, 429] width 106 height 30
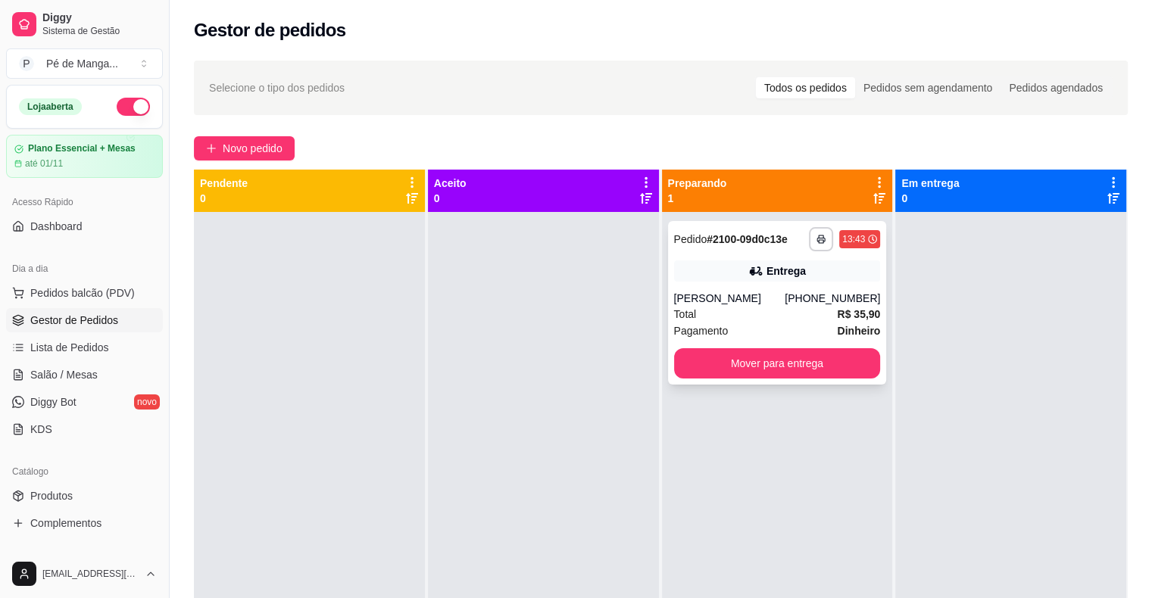
click at [783, 274] on div "Entrega" at bounding box center [785, 270] width 39 height 15
